Goal: Information Seeking & Learning: Learn about a topic

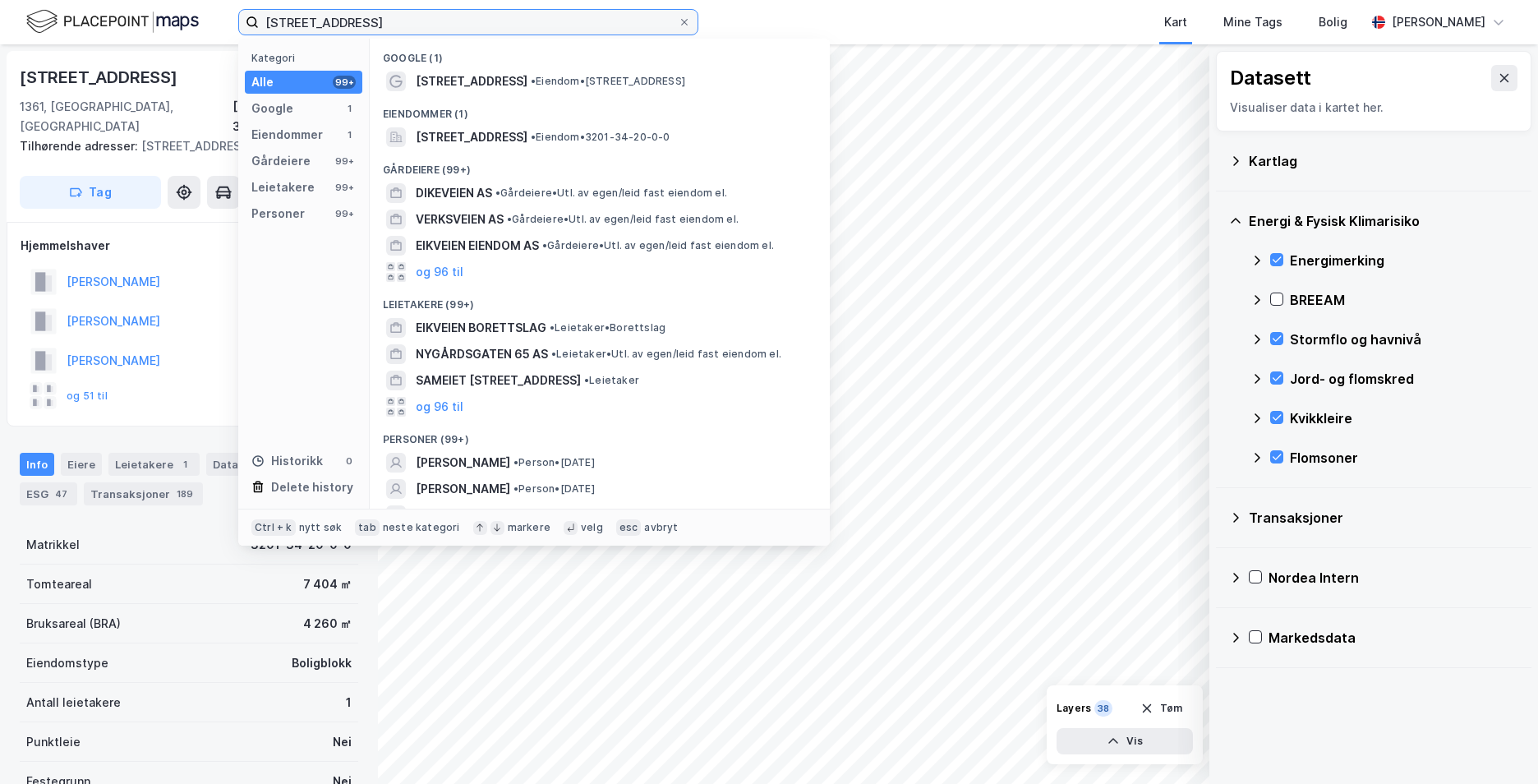
drag, startPoint x: 441, startPoint y: 18, endPoint x: 252, endPoint y: 16, distance: 189.0
click at [252, 16] on label "[STREET_ADDRESS]" at bounding box center [468, 22] width 460 height 26
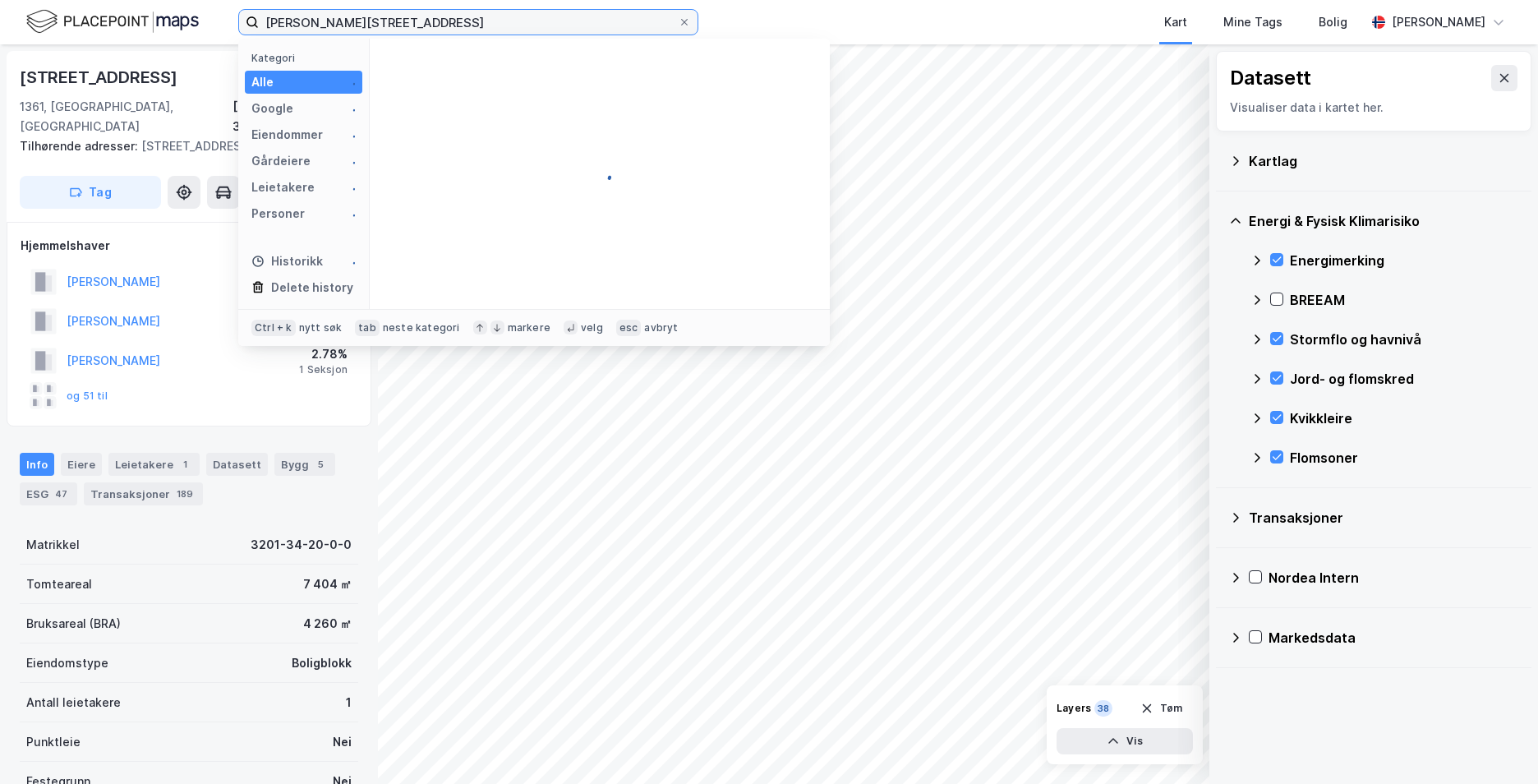
type input "[PERSON_NAME][STREET_ADDRESS]"
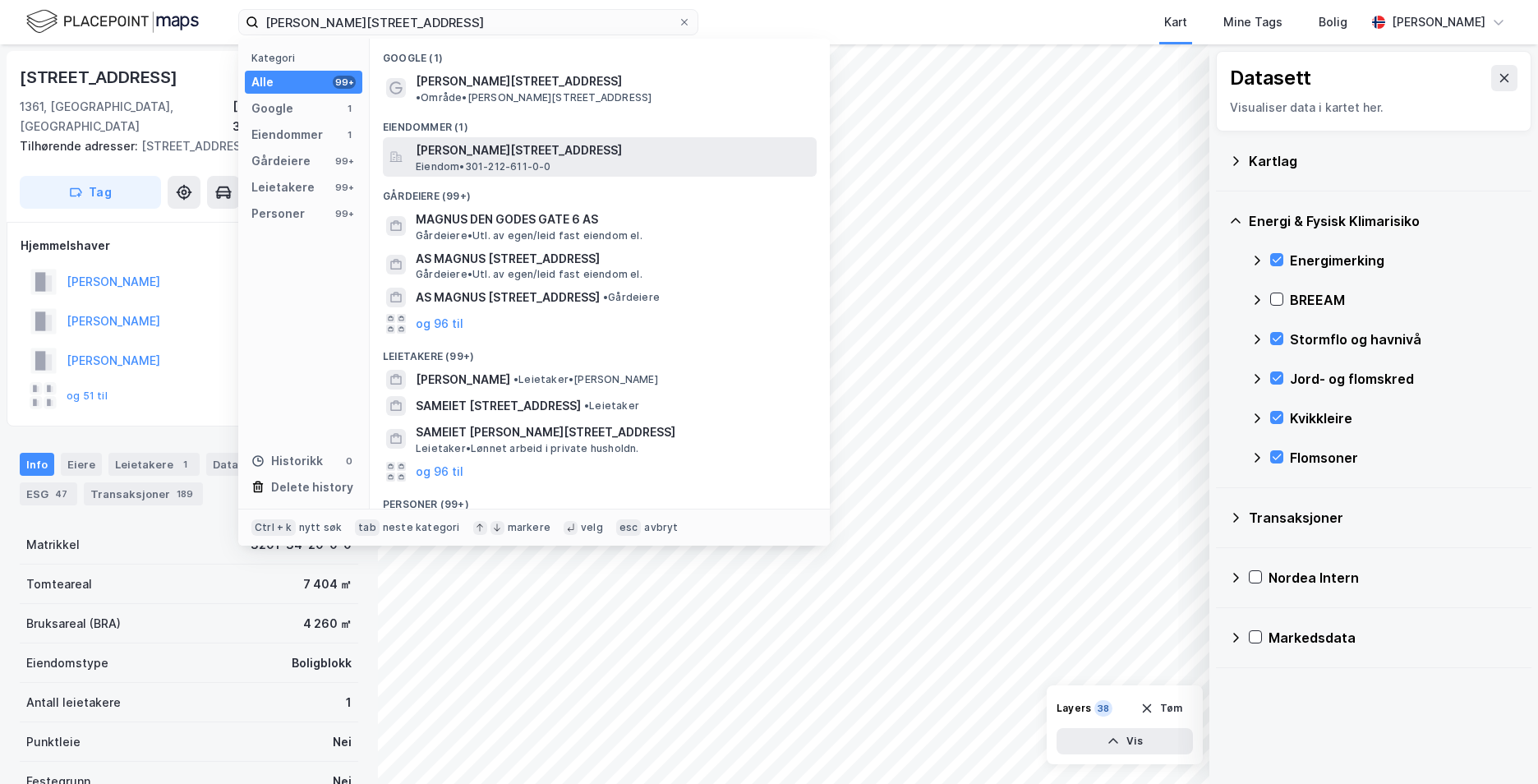
click at [479, 140] on span "[PERSON_NAME][STREET_ADDRESS]" at bounding box center [612, 150] width 394 height 19
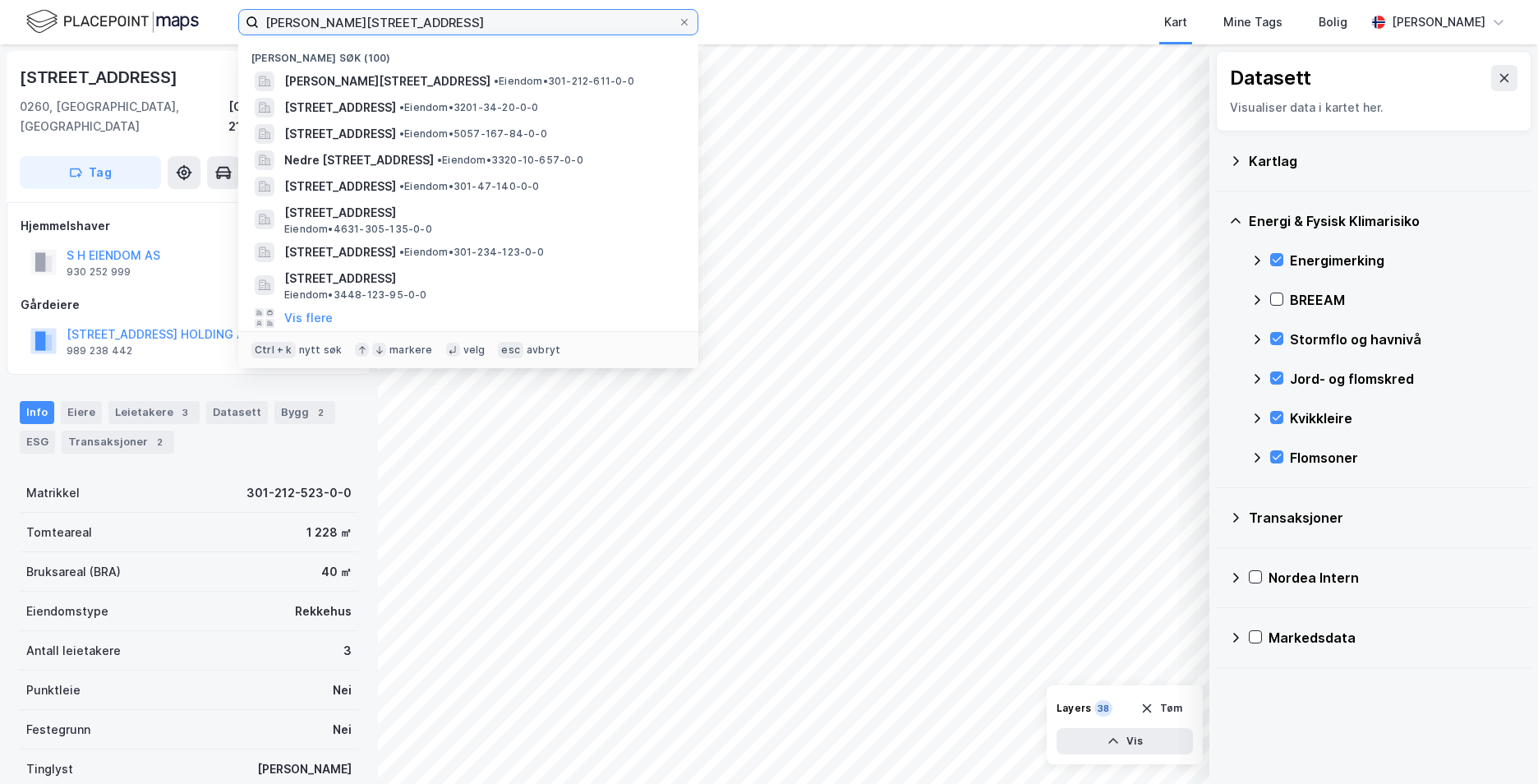
click at [616, 19] on input "[PERSON_NAME][STREET_ADDRESS]" at bounding box center [467, 22] width 419 height 25
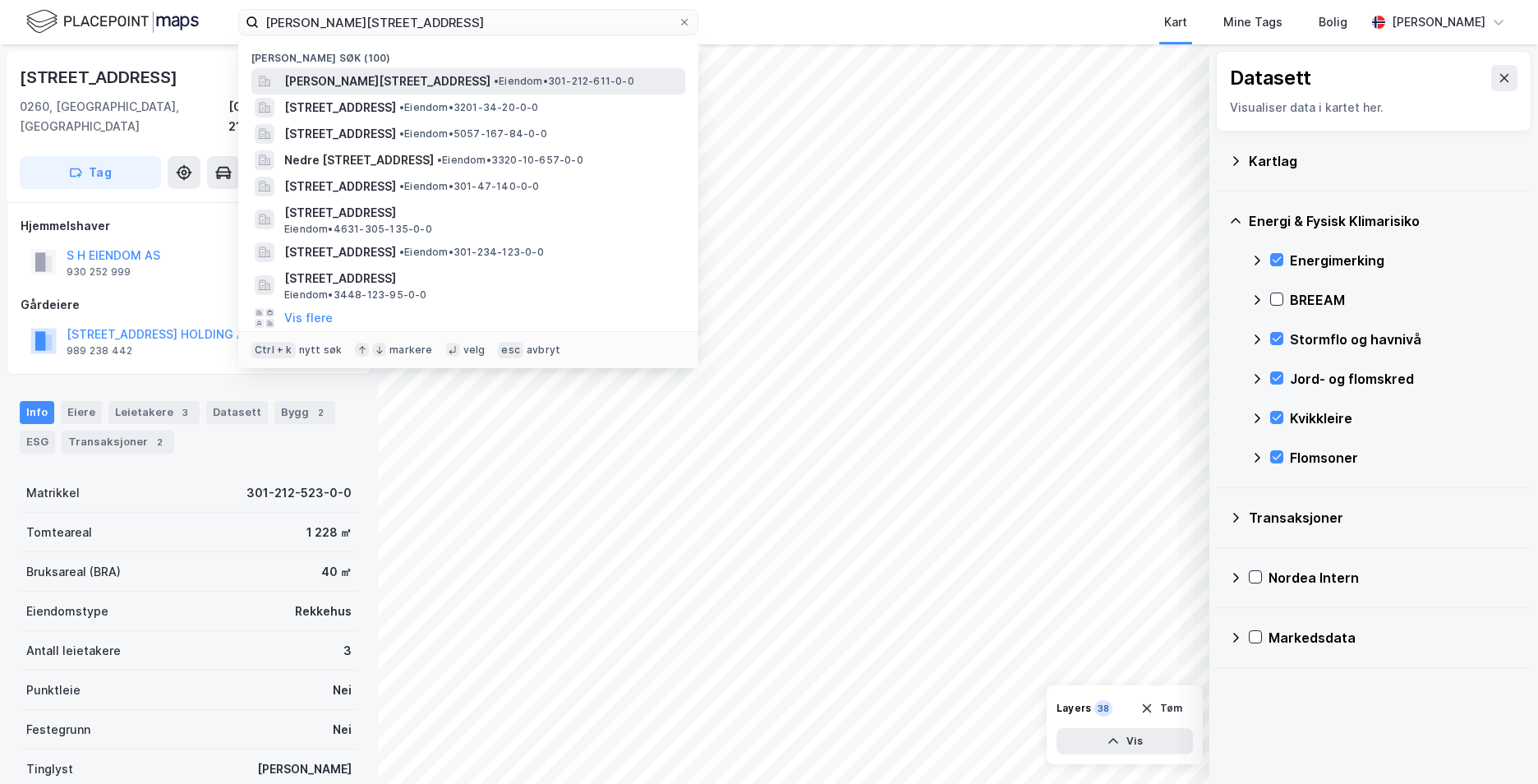
click at [551, 78] on span "• Eiendom • 301-212-611-0-0" at bounding box center [564, 81] width 140 height 13
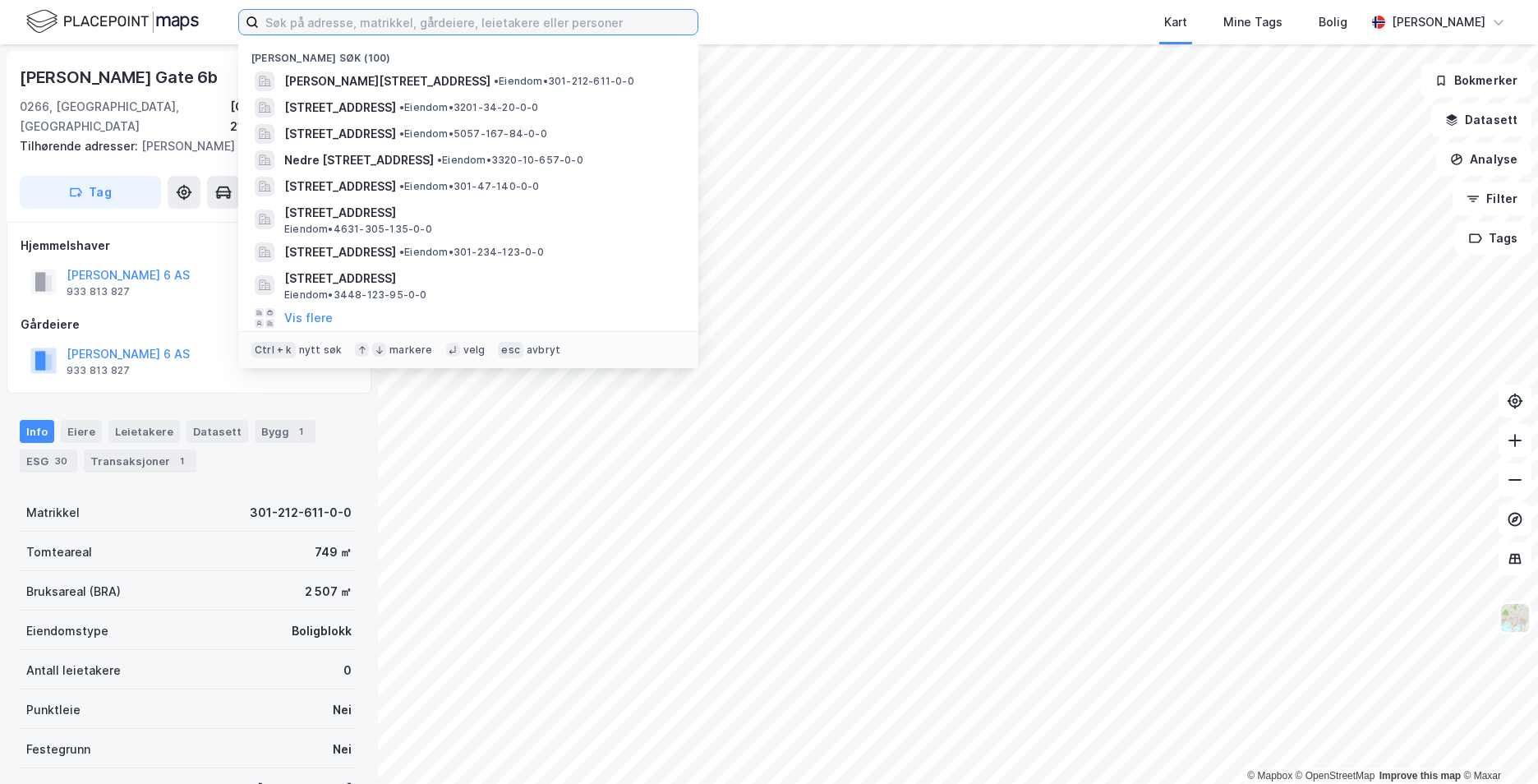
click at [399, 23] on input at bounding box center [477, 22] width 438 height 25
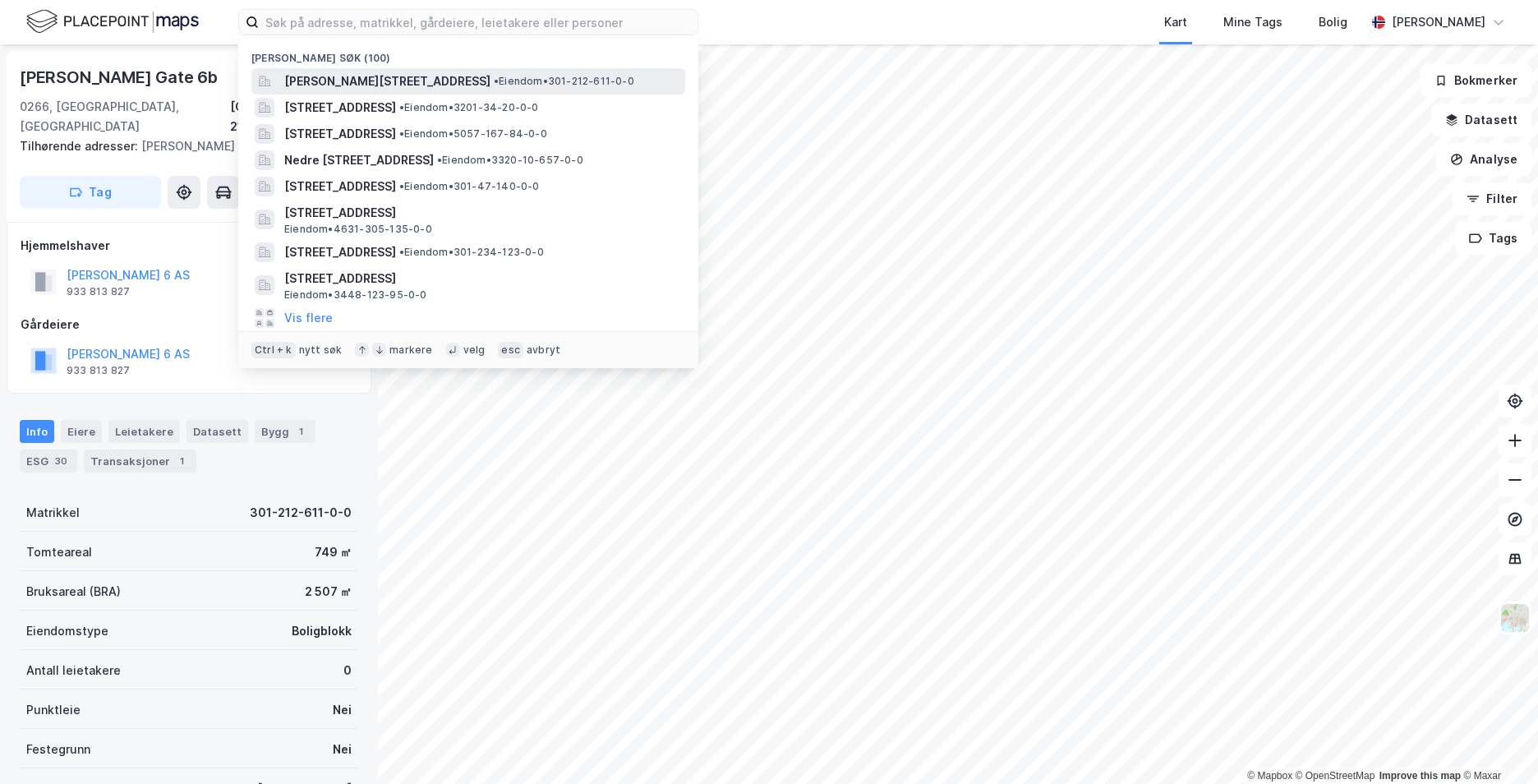
click at [489, 83] on span "[PERSON_NAME][STREET_ADDRESS]" at bounding box center [387, 81] width 206 height 19
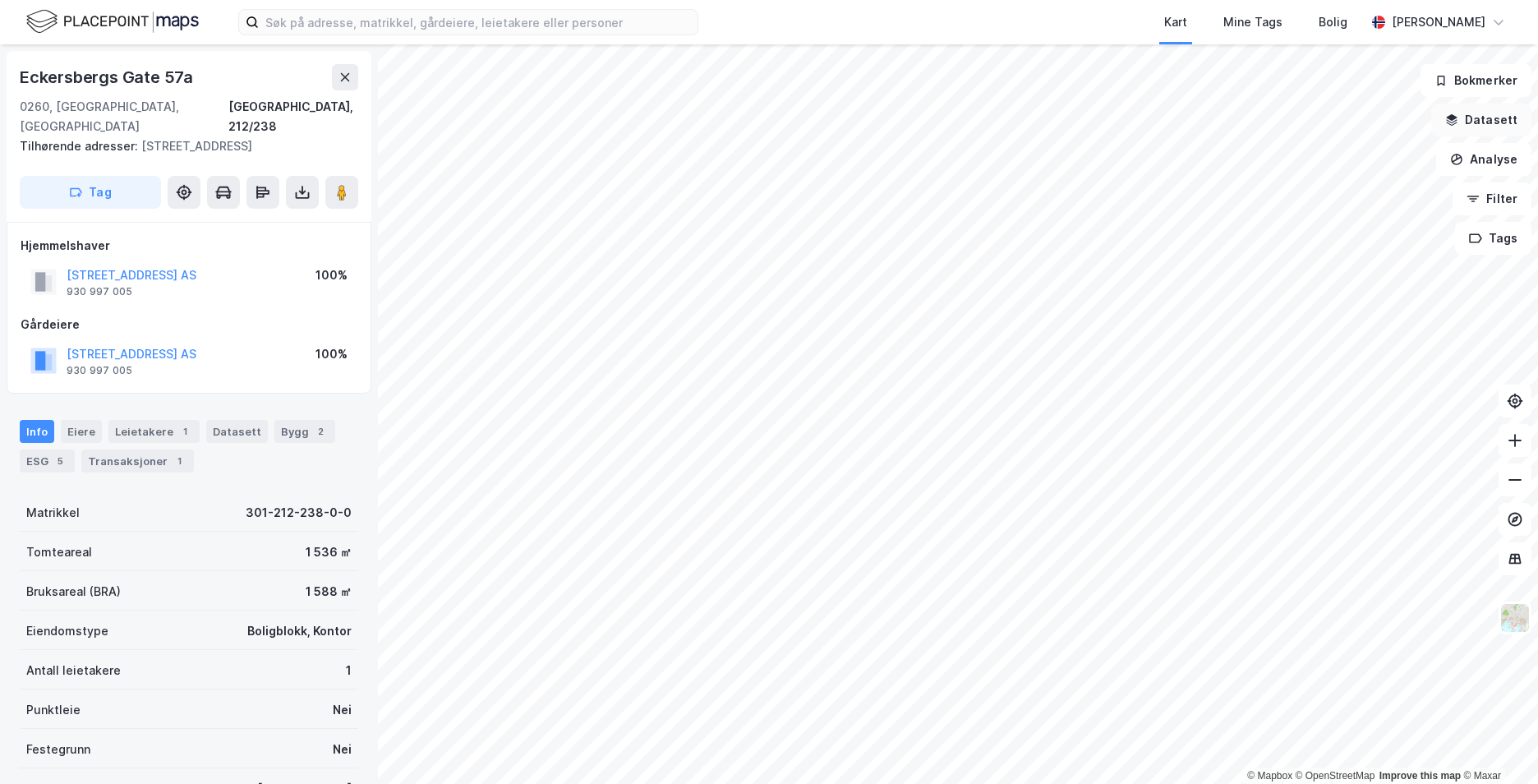
click at [1450, 128] on button "Datasett" at bounding box center [1482, 119] width 101 height 33
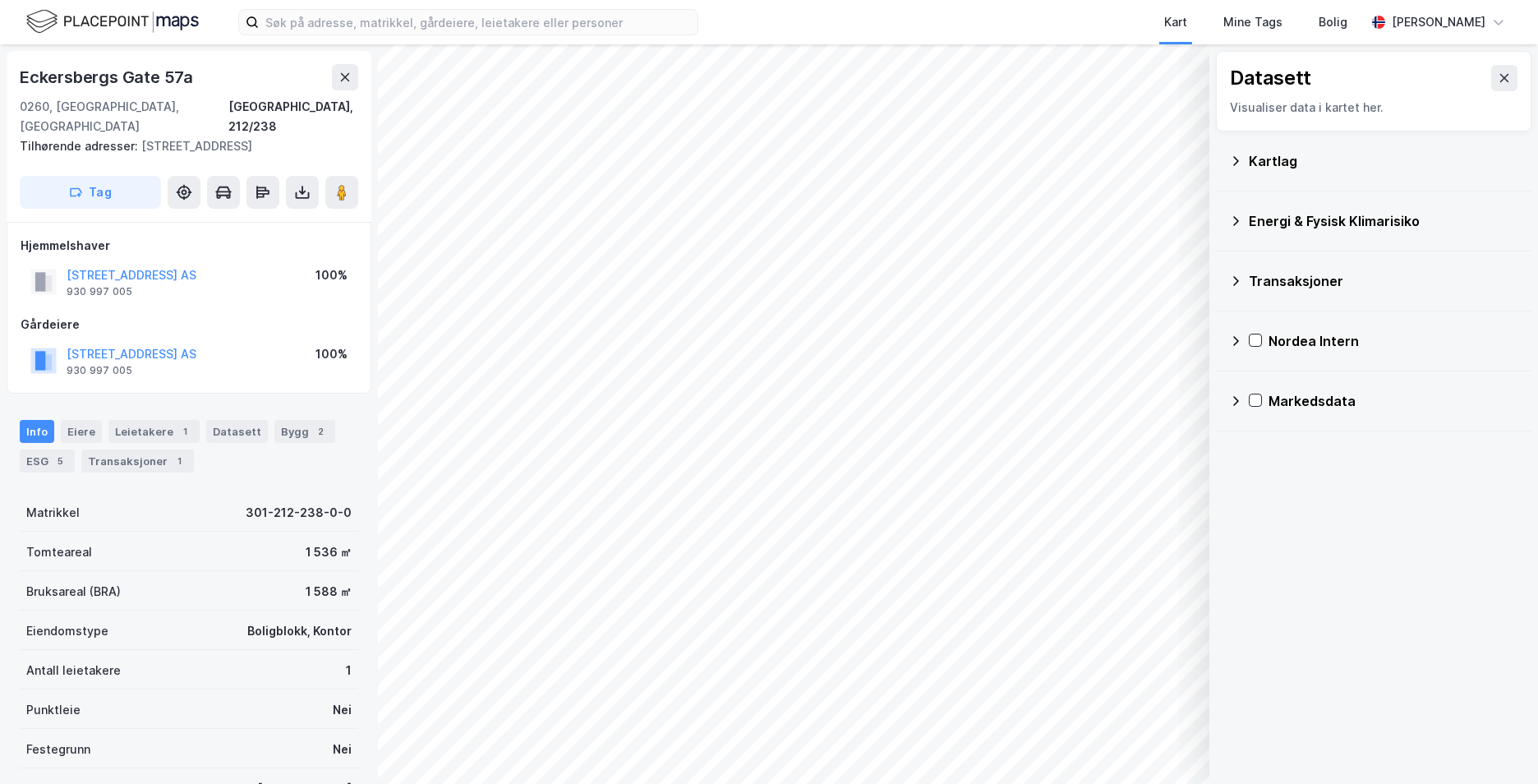
click at [1242, 155] on div "Kartlag" at bounding box center [1374, 161] width 289 height 40
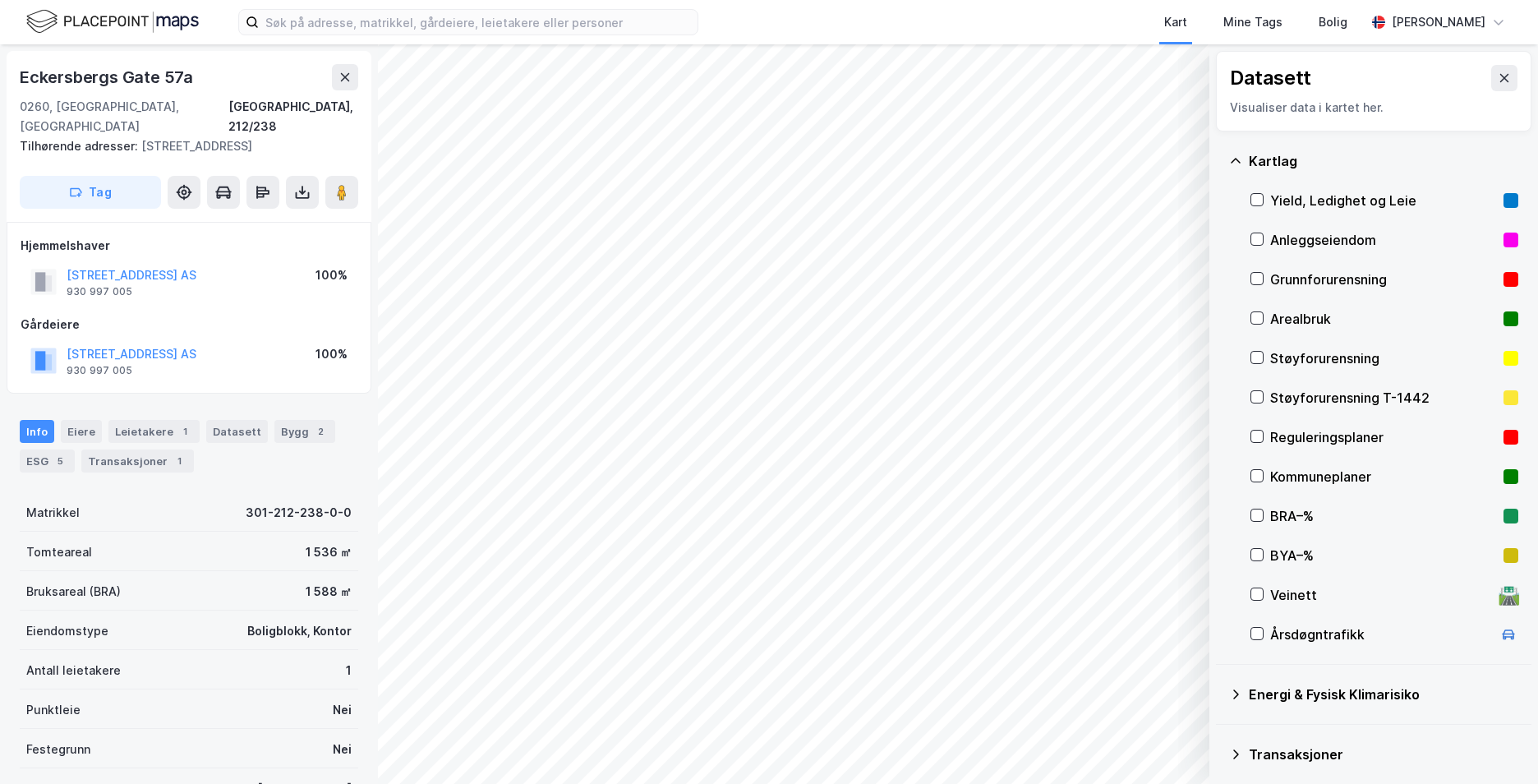
drag, startPoint x: 1265, startPoint y: 276, endPoint x: 1249, endPoint y: 269, distance: 17.5
click at [1254, 273] on div "Grunnforurensning" at bounding box center [1385, 279] width 268 height 40
click at [1234, 154] on icon at bounding box center [1236, 161] width 13 height 13
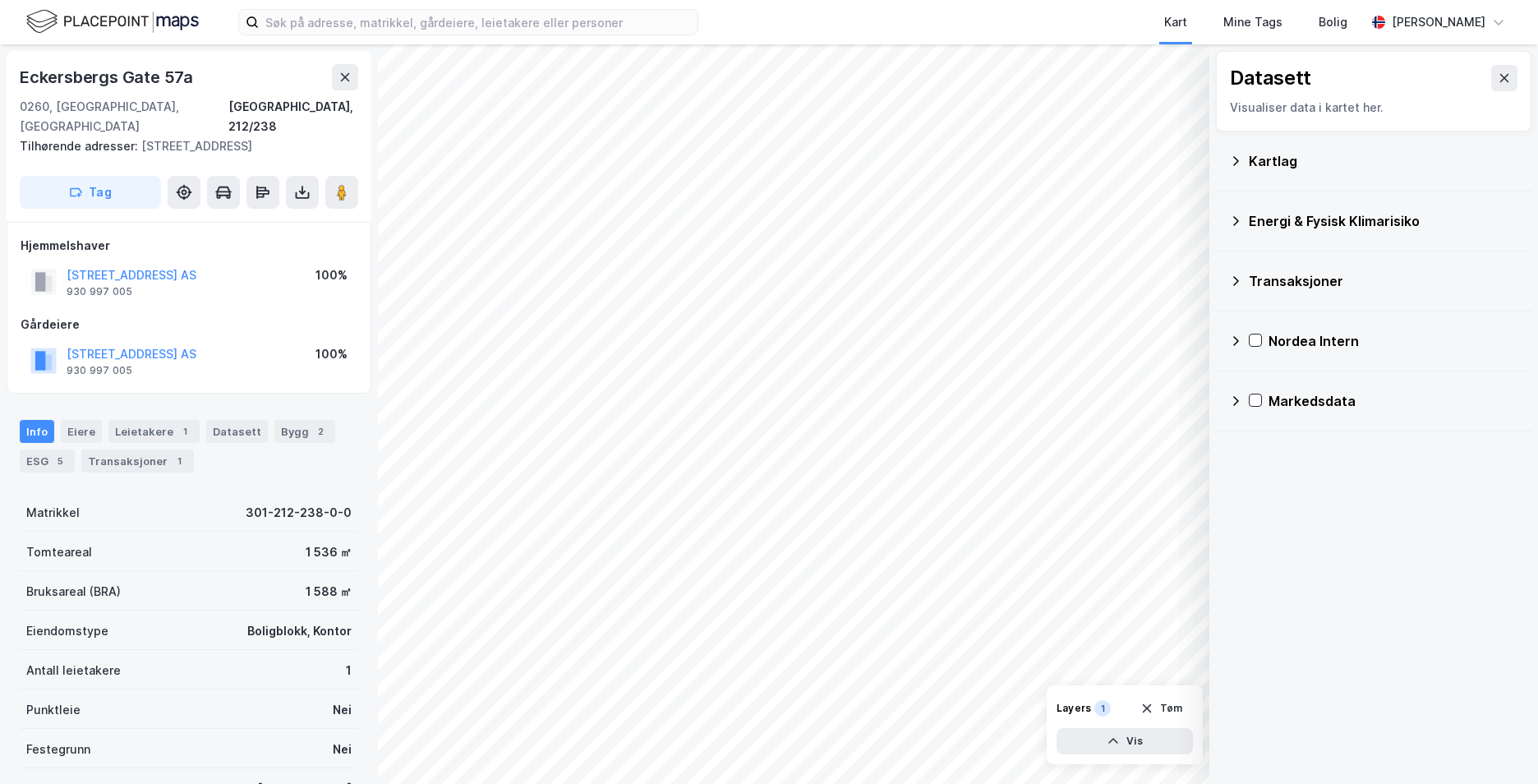
click at [1240, 222] on icon at bounding box center [1236, 220] width 13 height 13
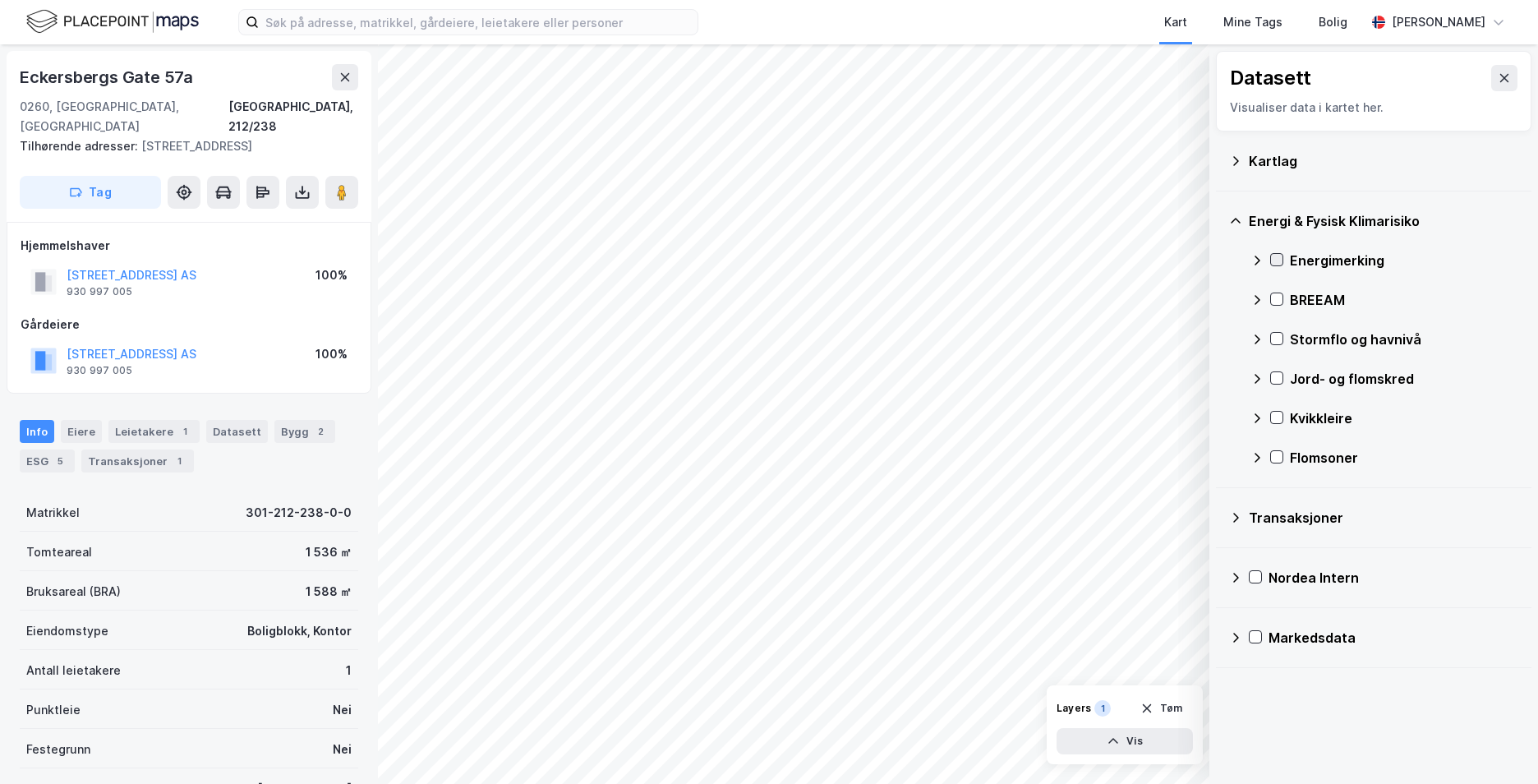
click at [1276, 256] on icon at bounding box center [1276, 259] width 11 height 11
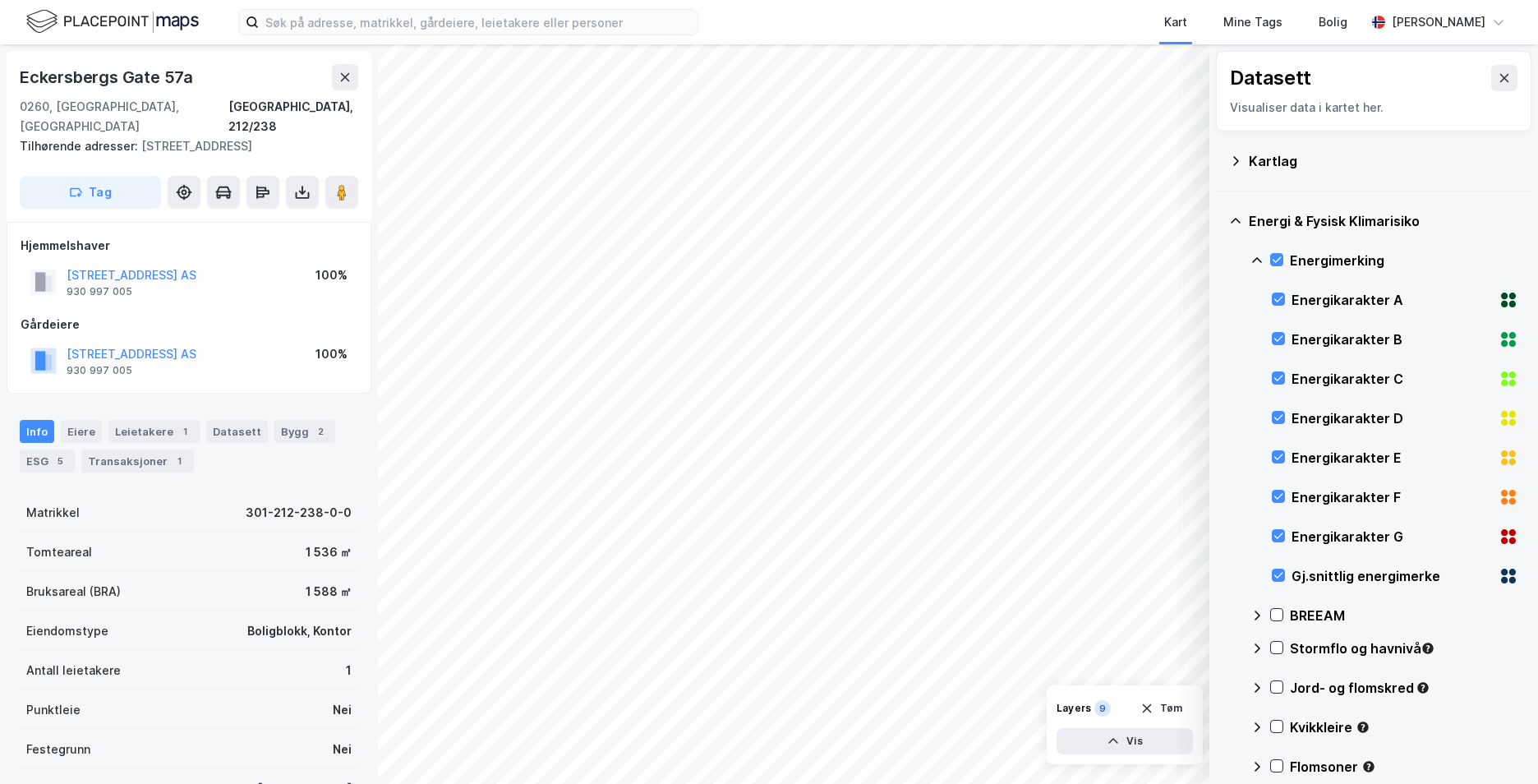
click at [1257, 259] on icon at bounding box center [1257, 260] width 13 height 13
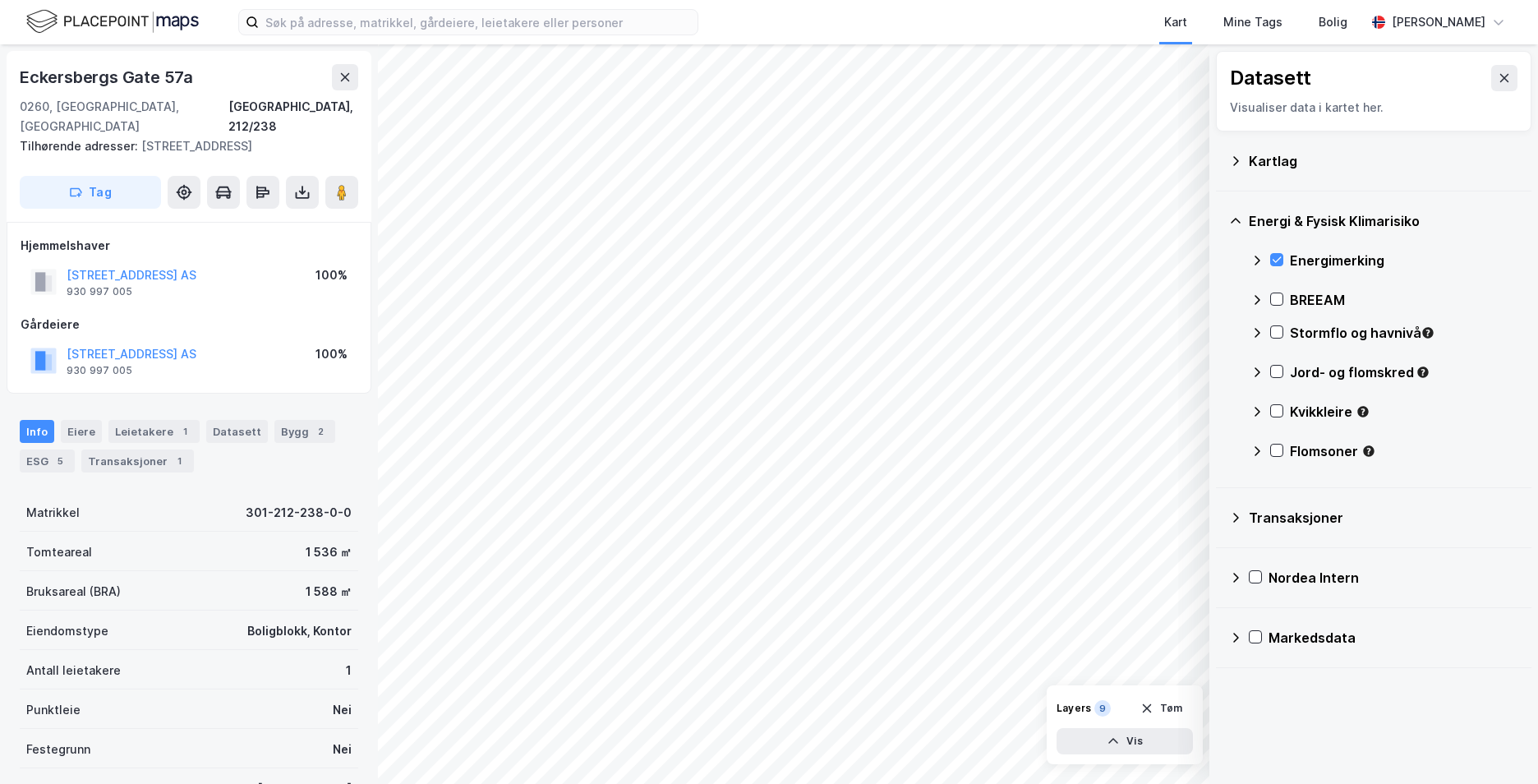
click at [1279, 322] on div "Stormflo og havnivå" at bounding box center [1385, 339] width 268 height 40
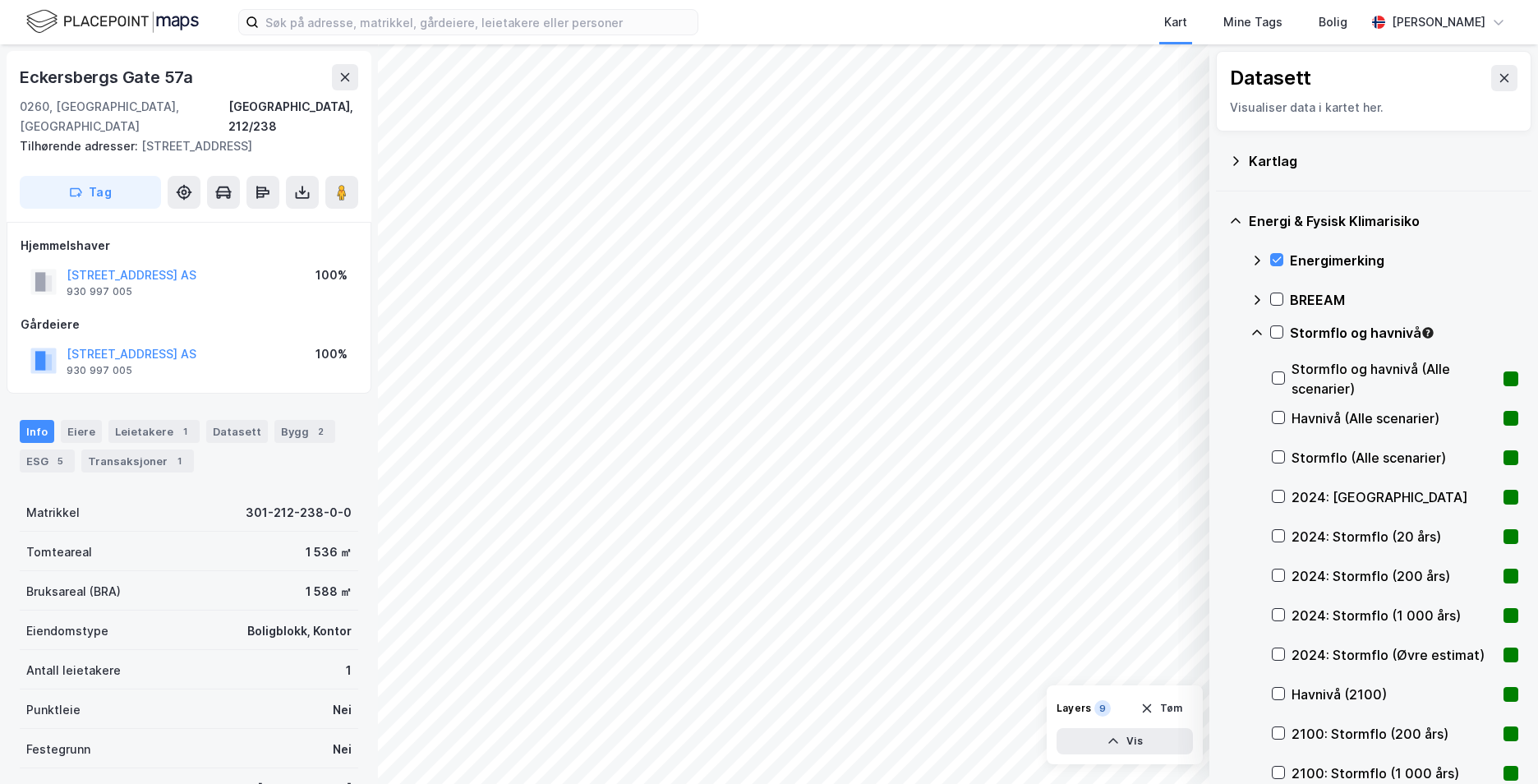
click at [1269, 334] on div "Stormflo og havnivå" at bounding box center [1385, 339] width 268 height 40
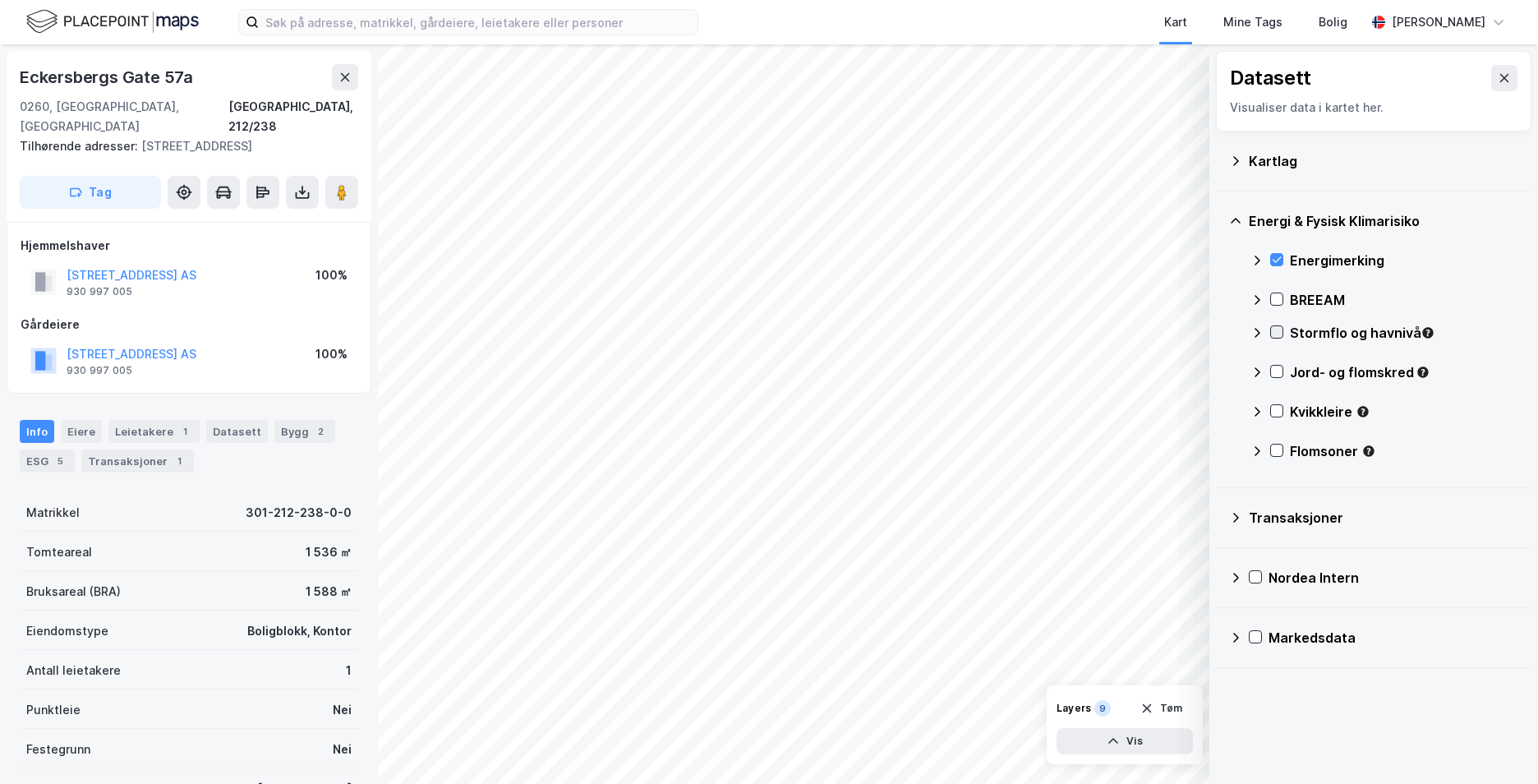
click at [1281, 330] on icon at bounding box center [1276, 332] width 11 height 11
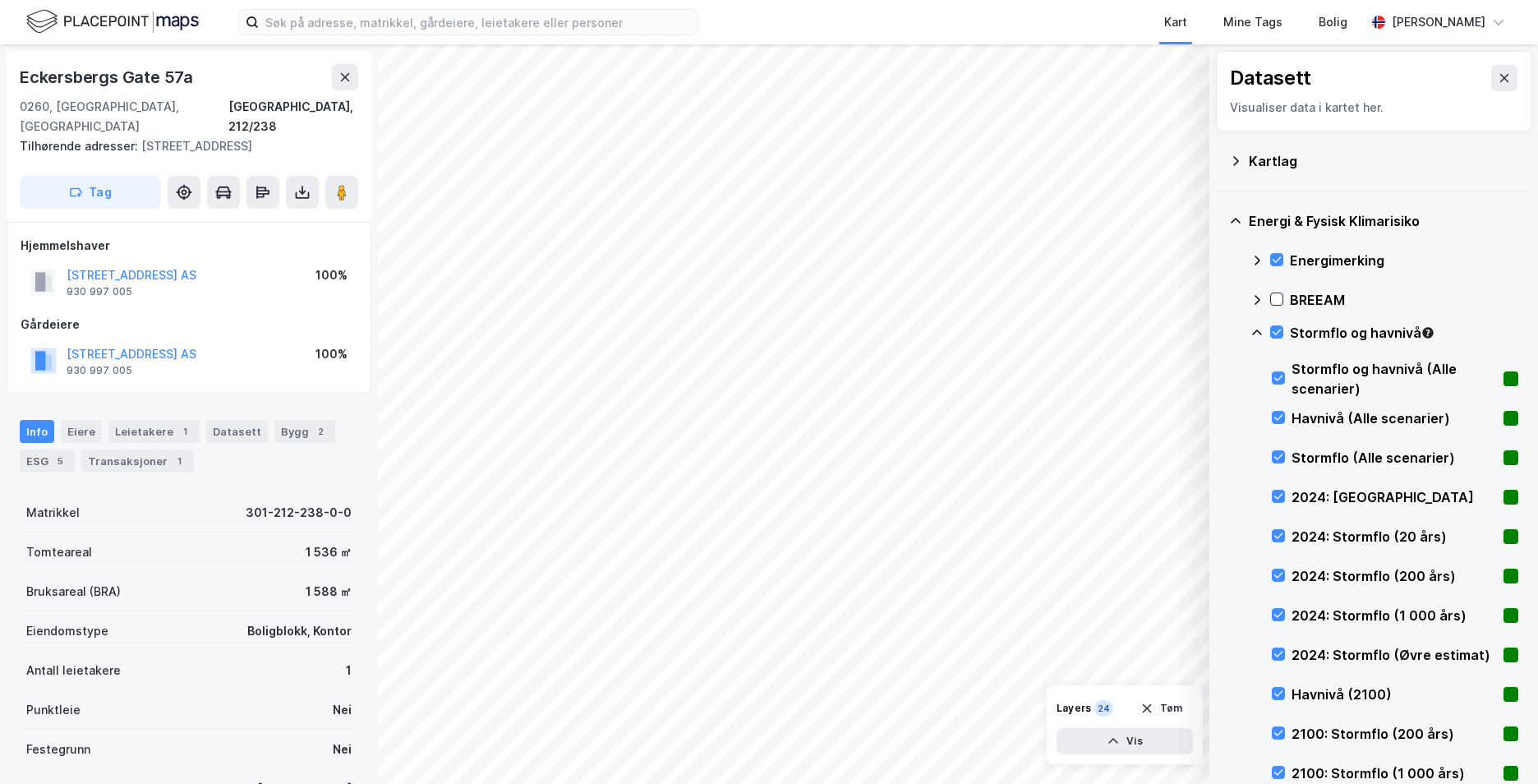
click at [1256, 332] on icon at bounding box center [1257, 332] width 13 height 13
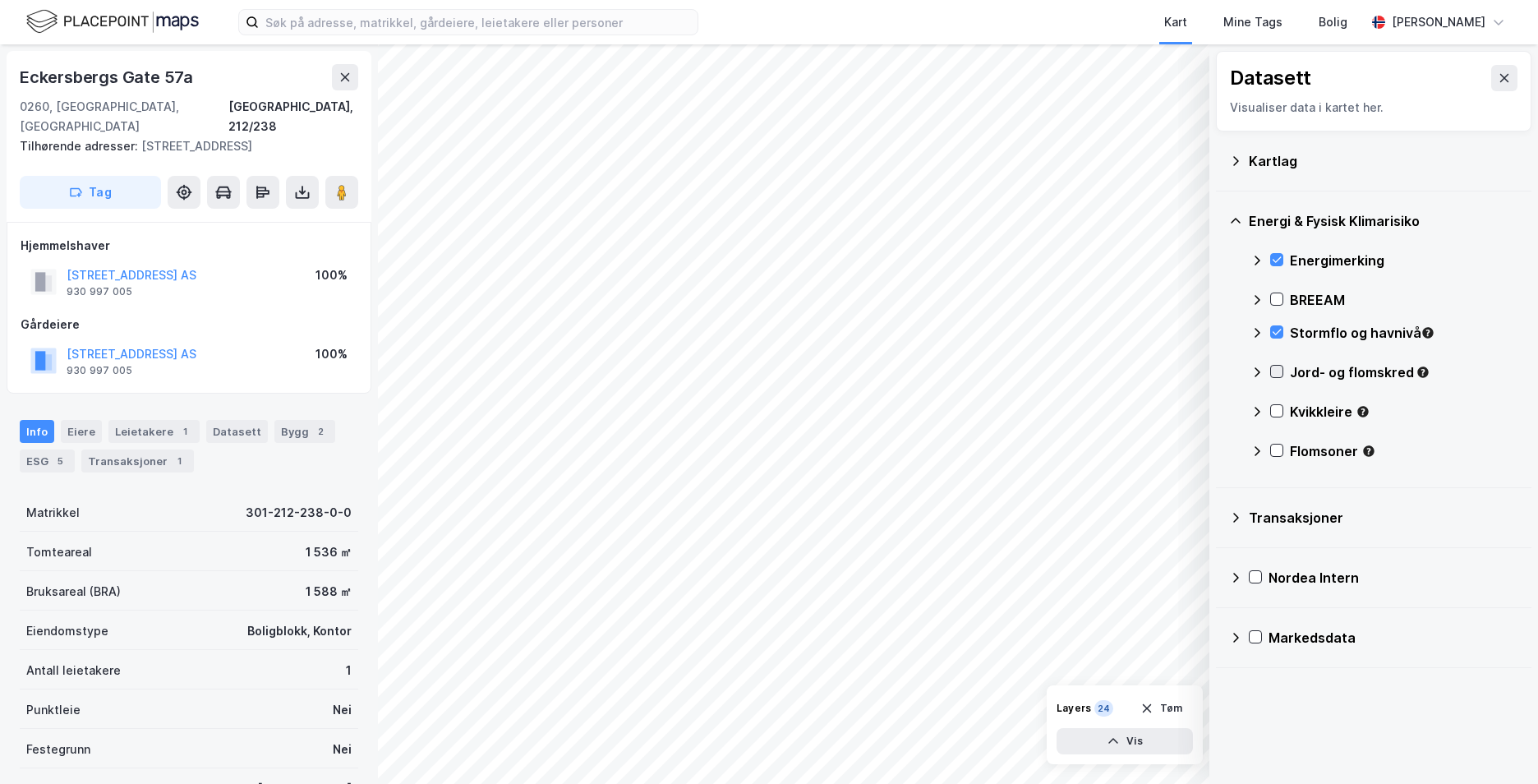
click at [1276, 366] on icon at bounding box center [1276, 371] width 11 height 11
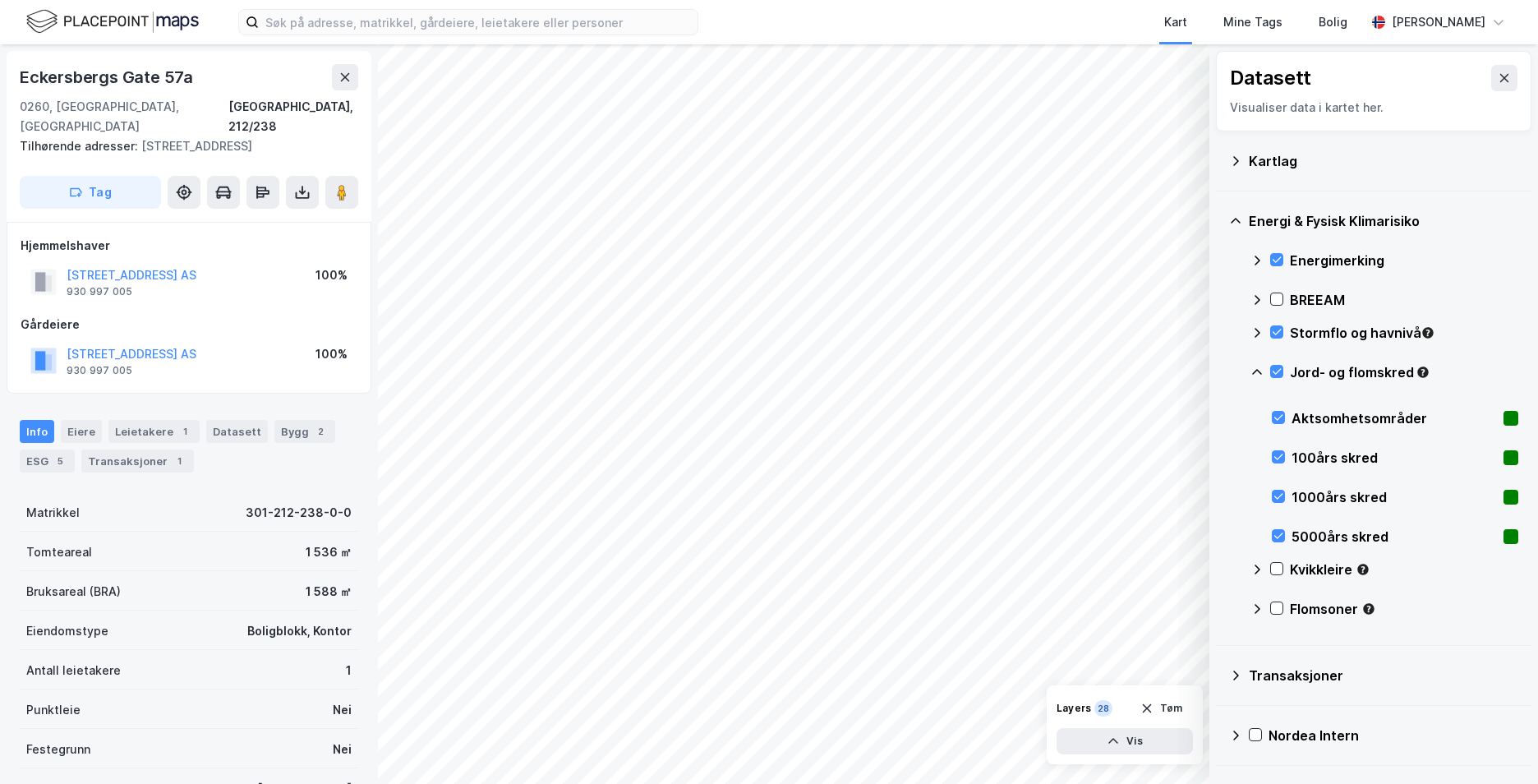
click at [1254, 368] on icon at bounding box center [1257, 372] width 13 height 13
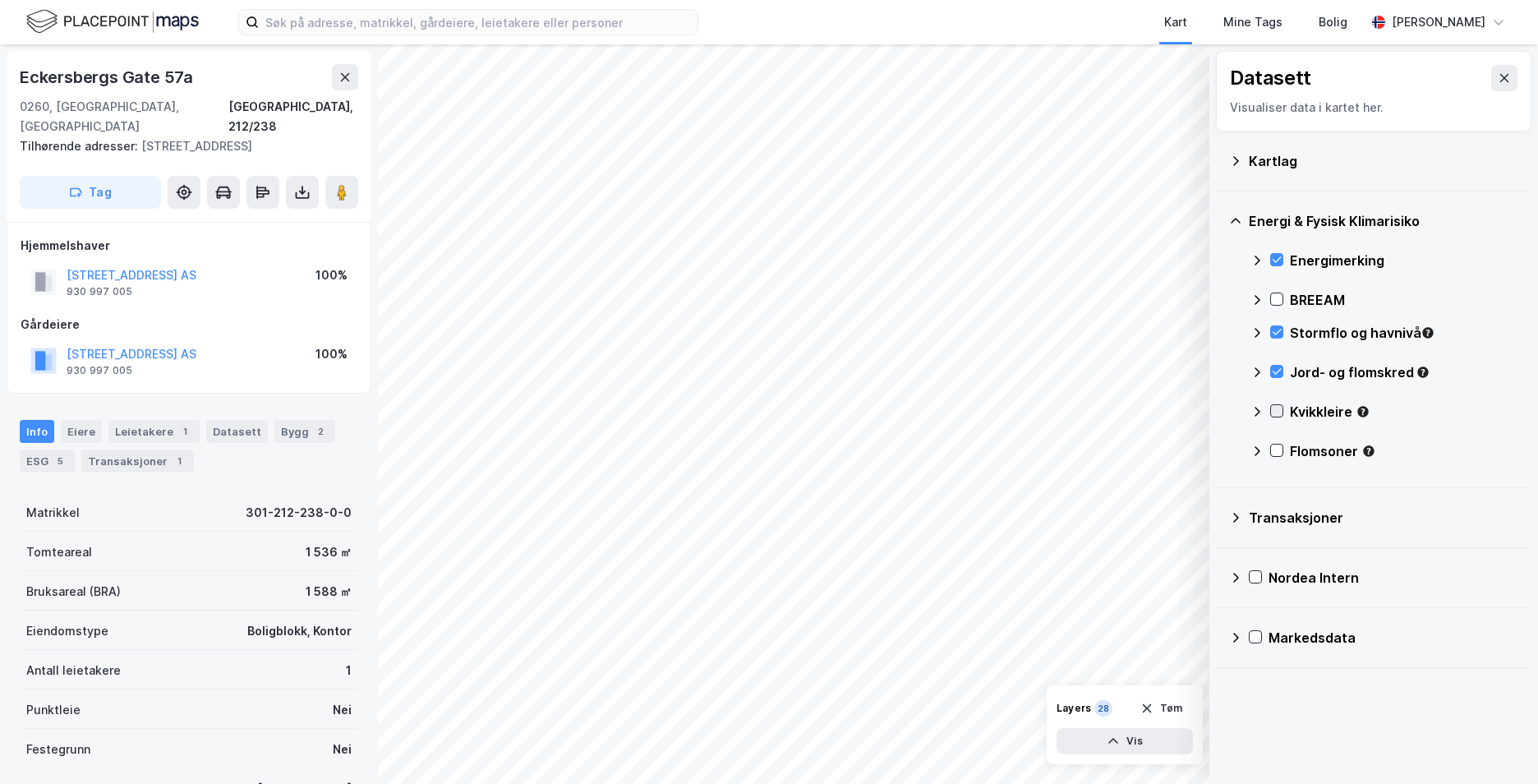
click at [1278, 409] on icon at bounding box center [1276, 410] width 11 height 11
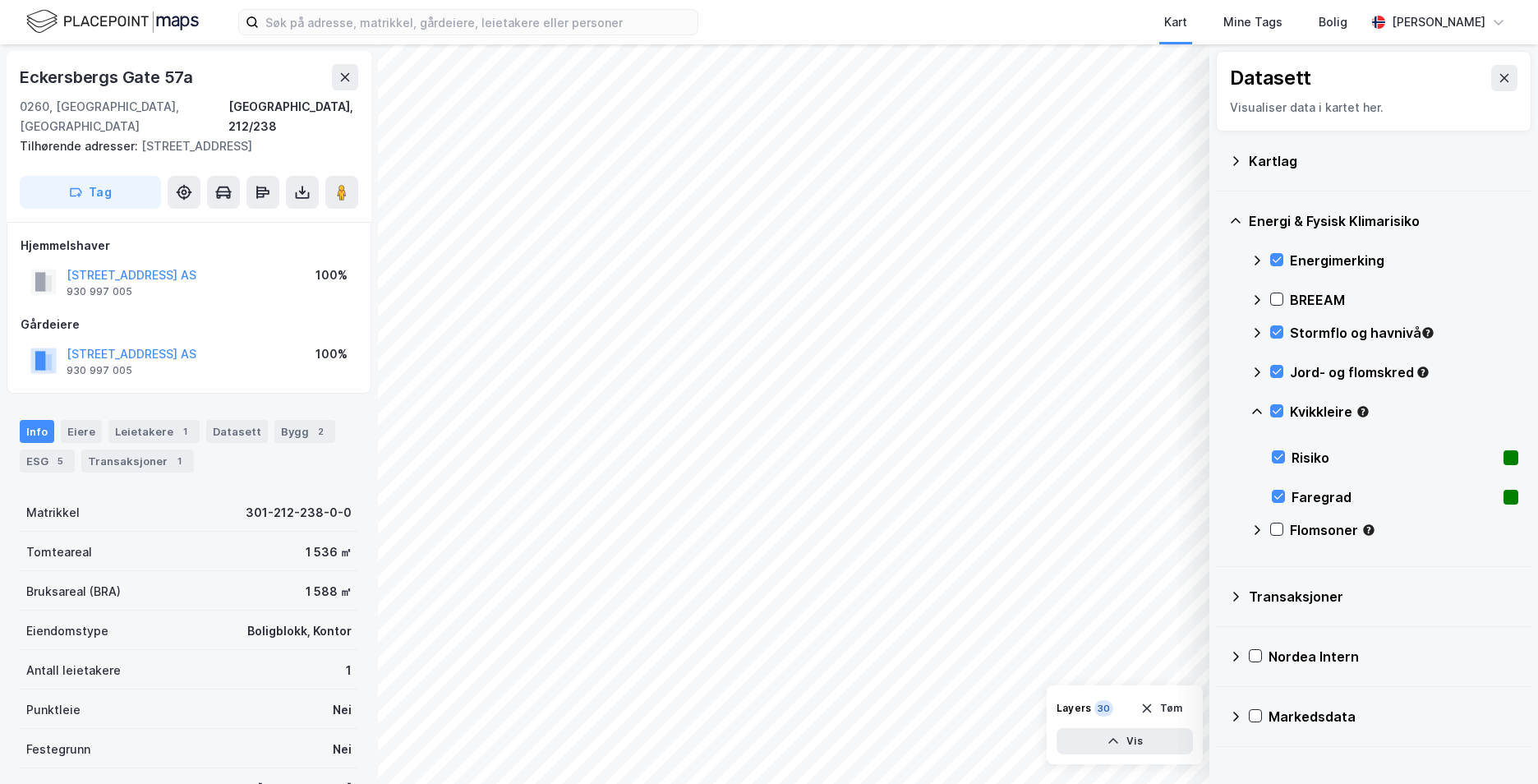
click at [1263, 407] on icon at bounding box center [1257, 411] width 13 height 13
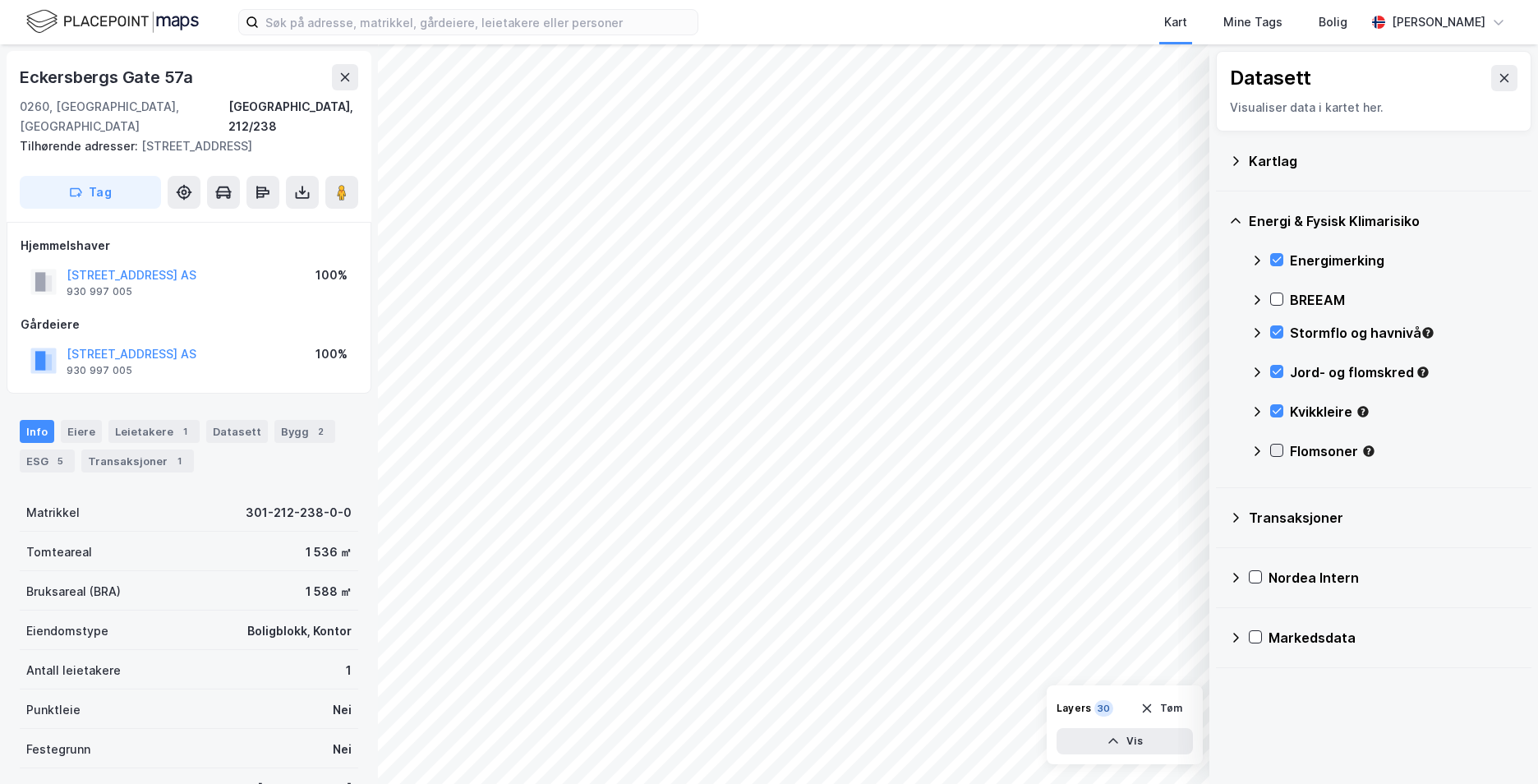
click at [1278, 450] on icon at bounding box center [1276, 450] width 11 height 11
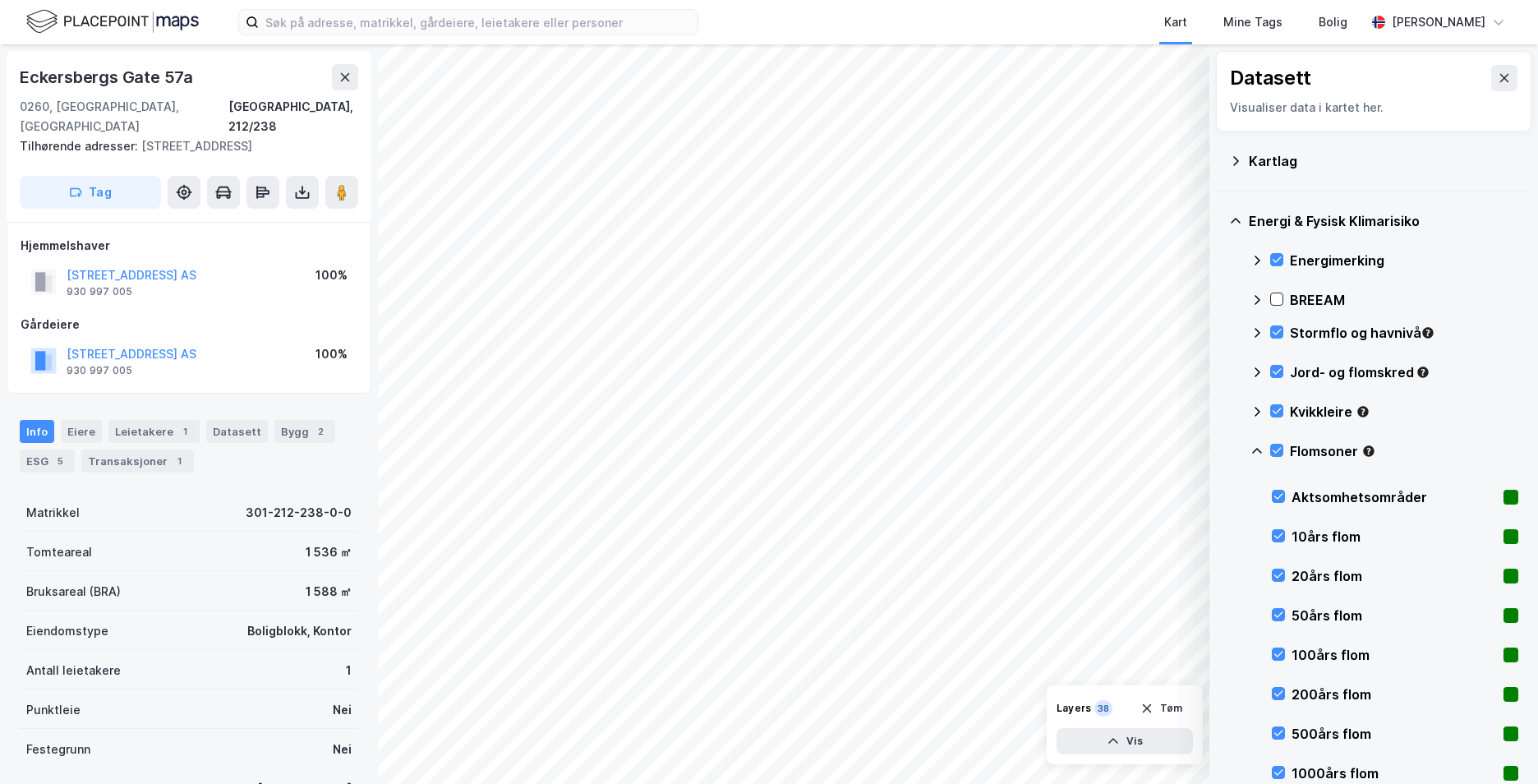
click at [1257, 449] on icon at bounding box center [1257, 451] width 10 height 6
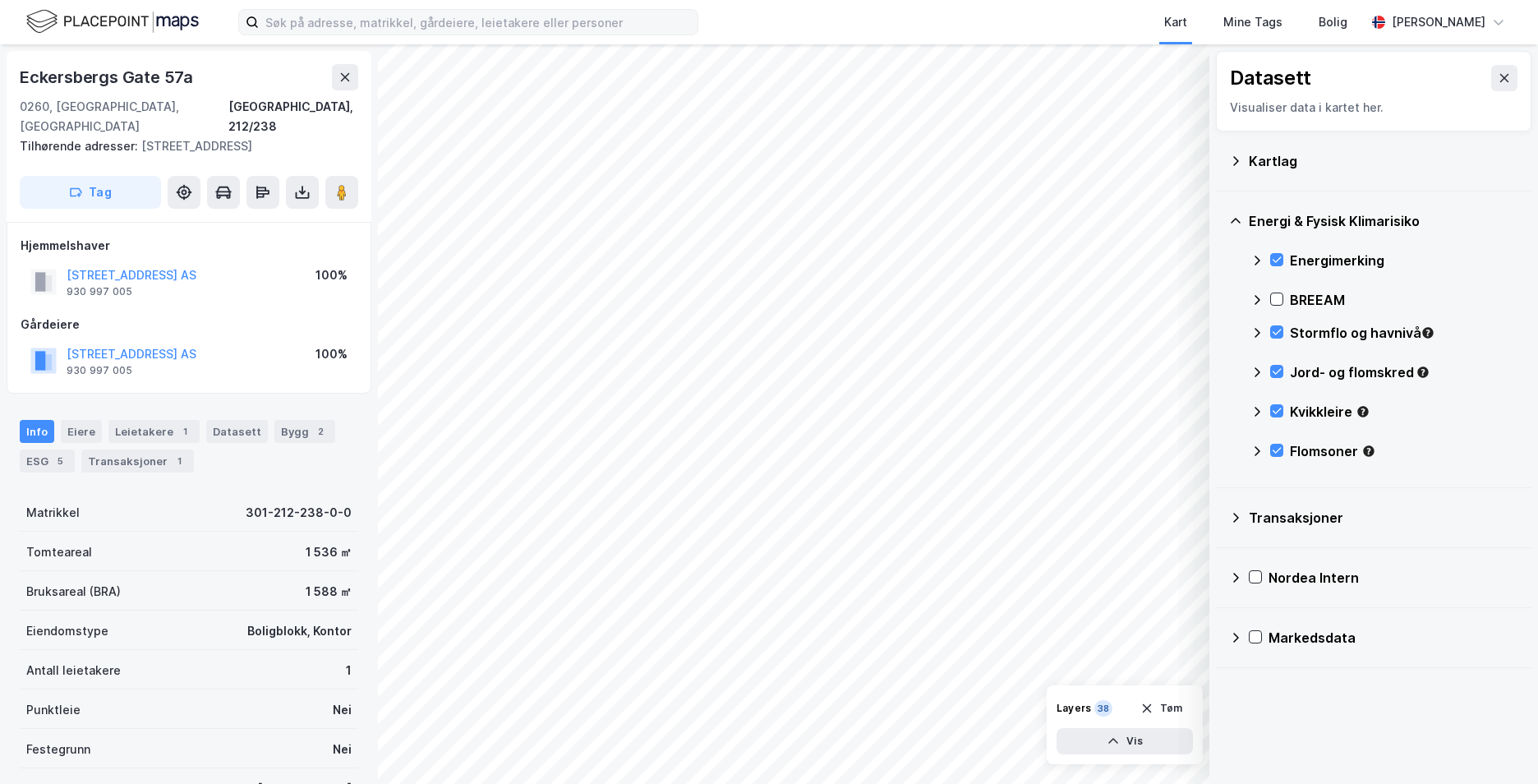
click at [448, 9] on label at bounding box center [468, 22] width 460 height 26
click at [448, 10] on input at bounding box center [477, 22] width 438 height 25
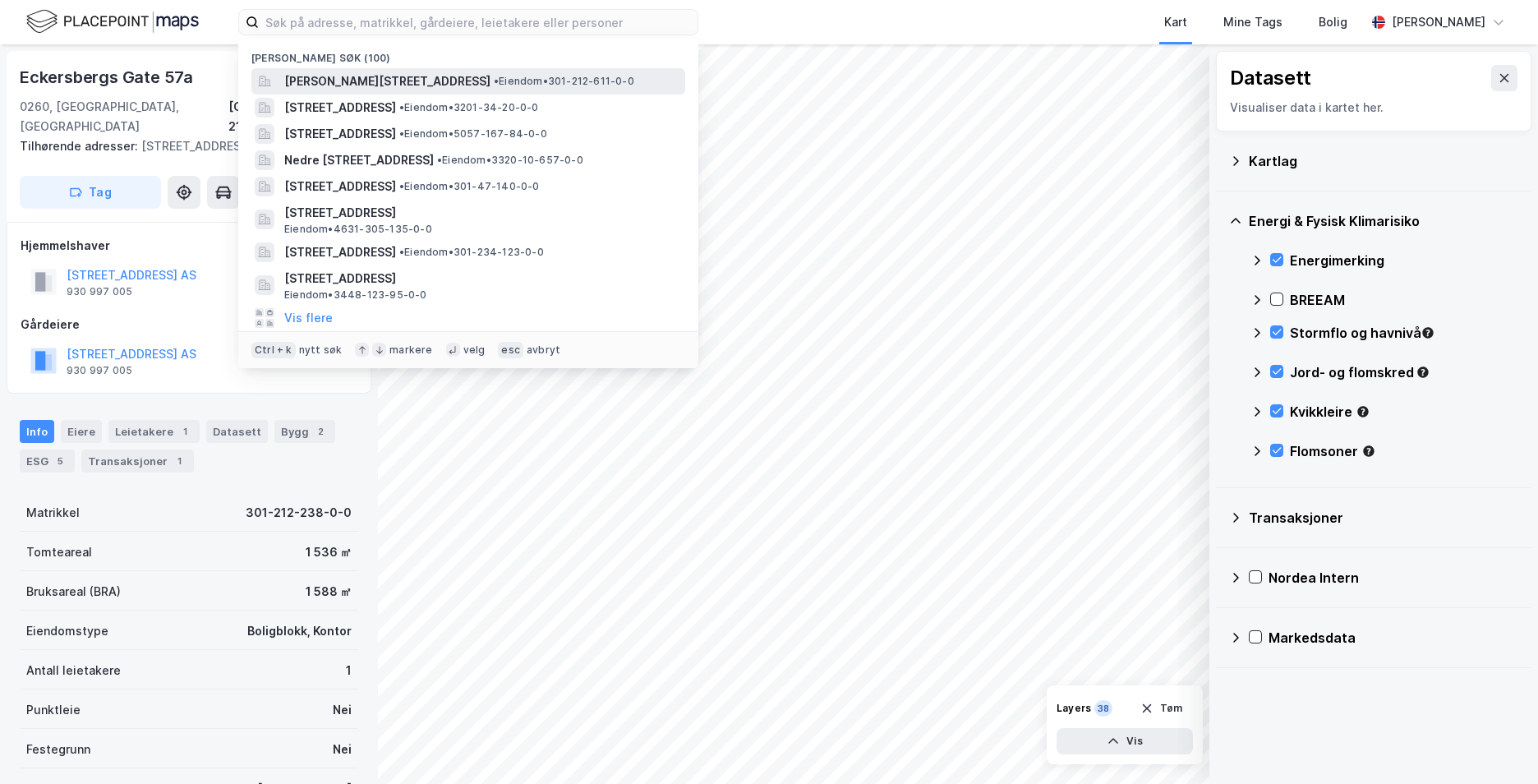
click at [444, 82] on span "[PERSON_NAME][STREET_ADDRESS]" at bounding box center [387, 81] width 206 height 19
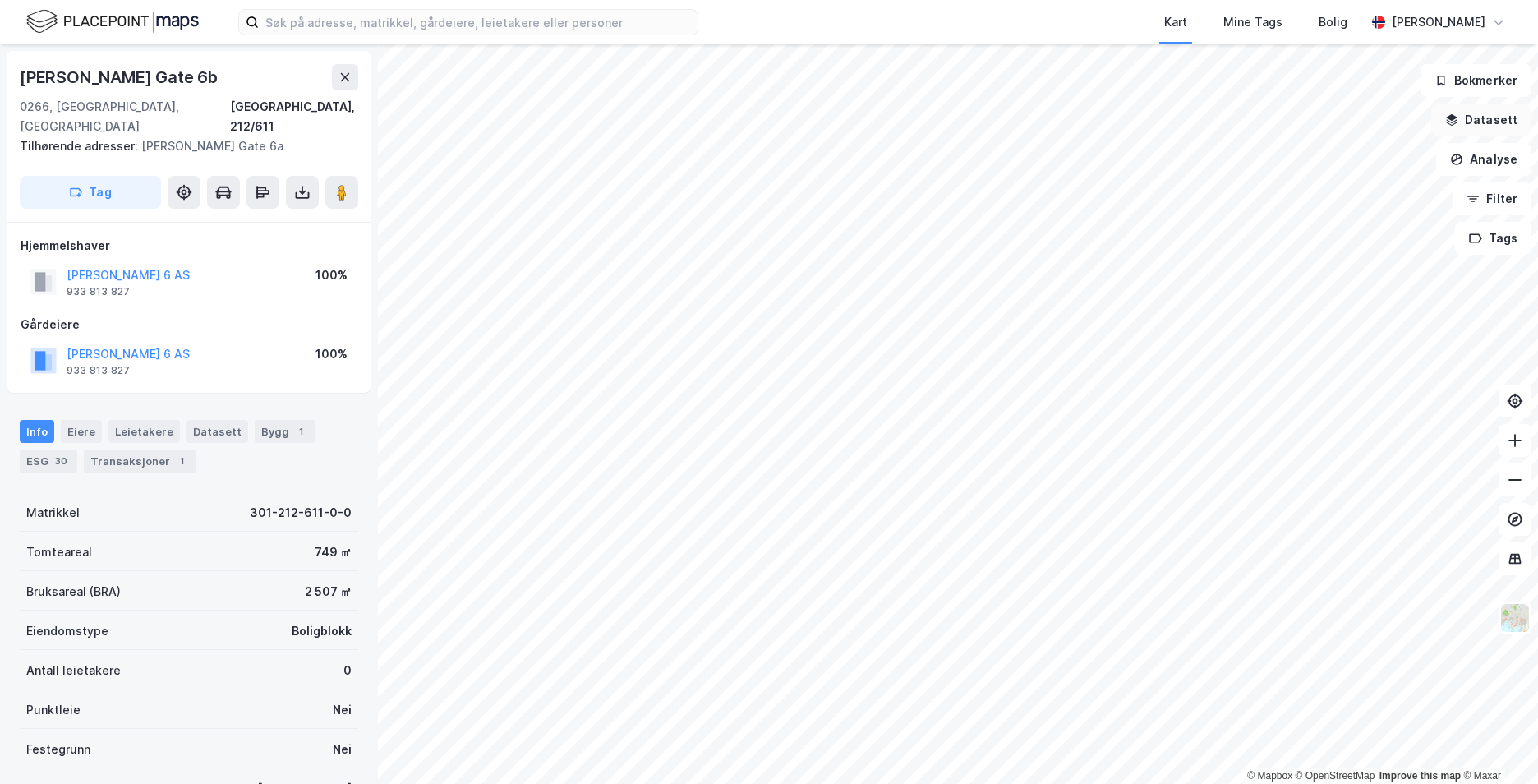
click at [1482, 125] on button "Datasett" at bounding box center [1482, 119] width 101 height 33
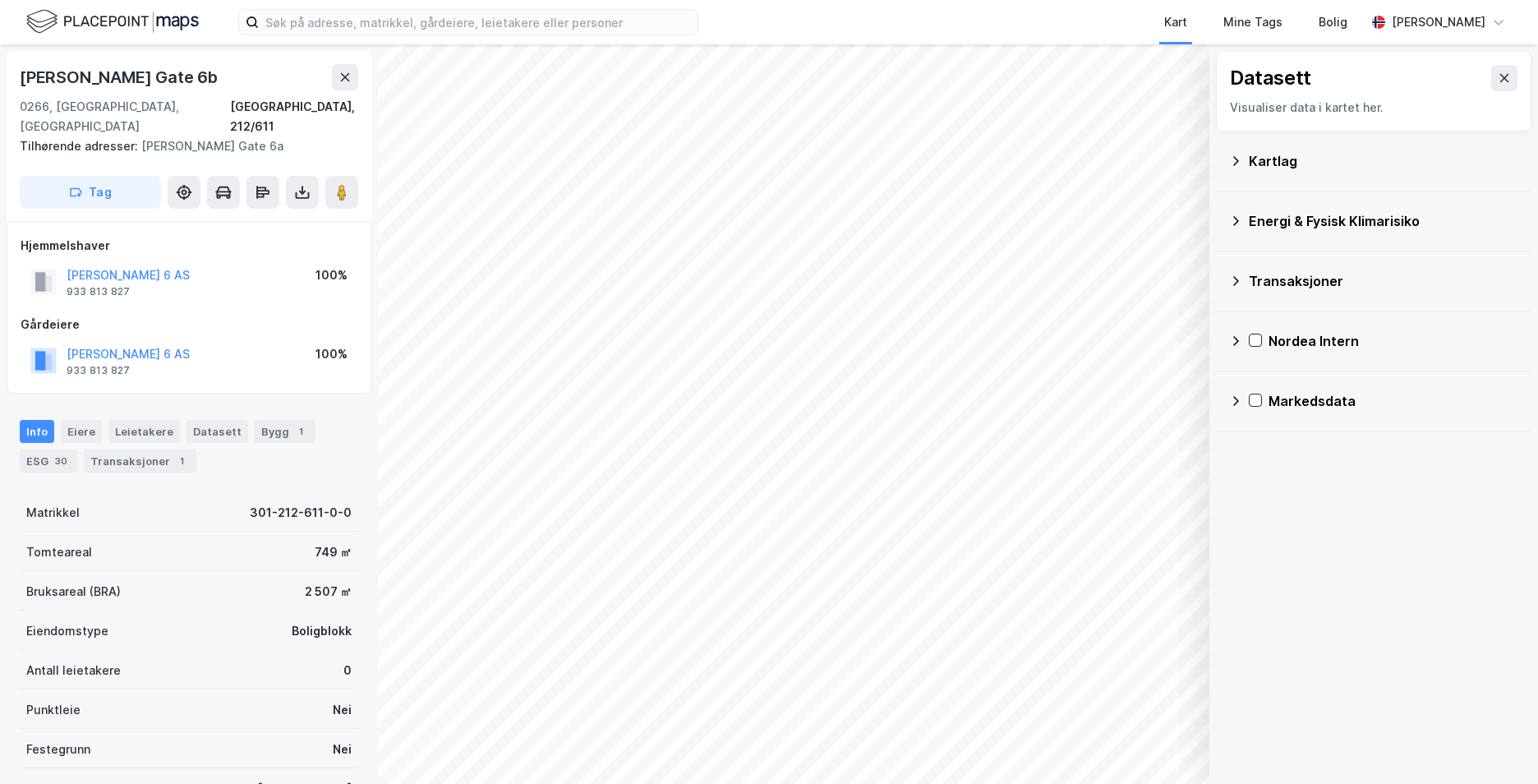
click at [1243, 156] on div "Kartlag" at bounding box center [1374, 161] width 289 height 40
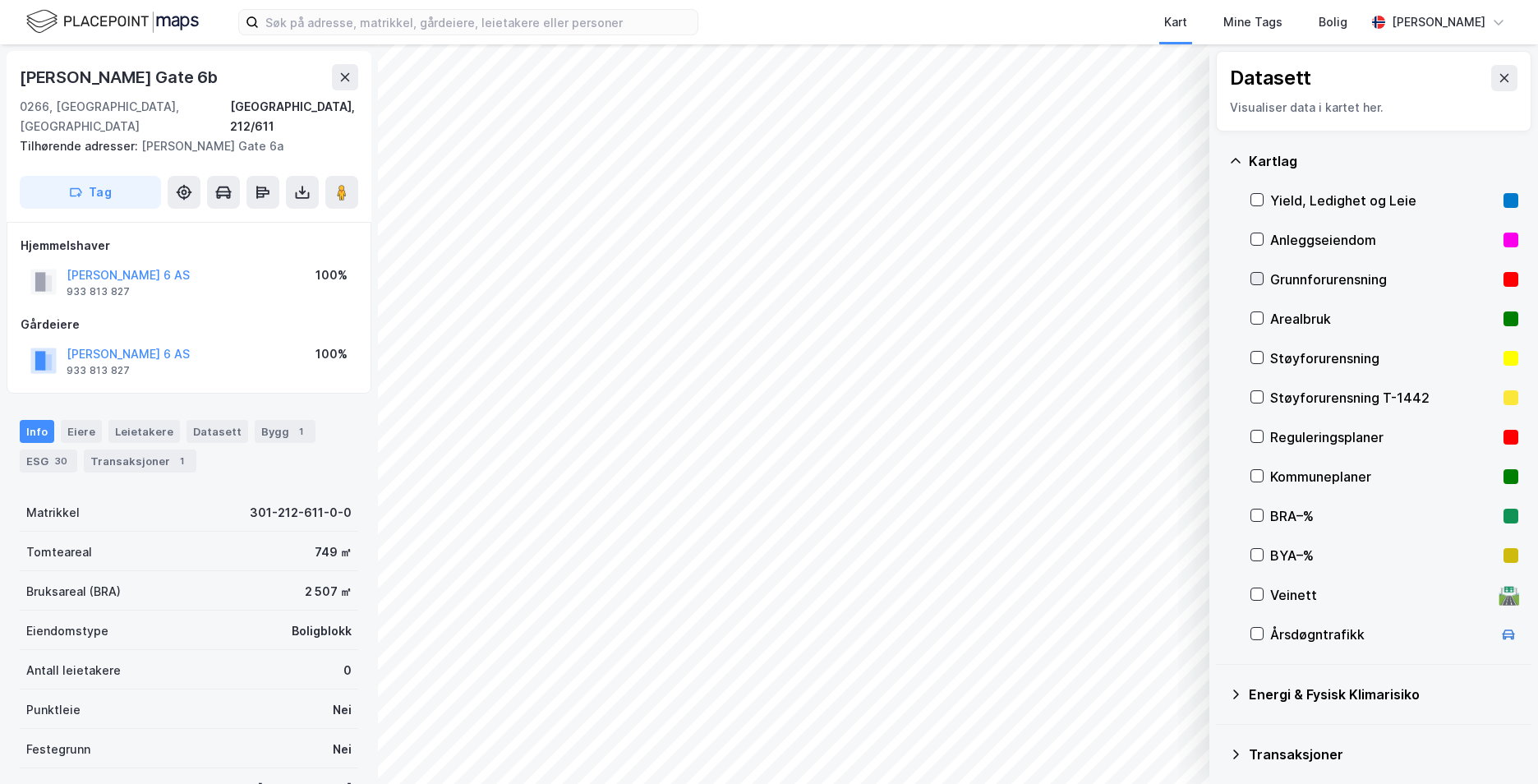
click at [1258, 276] on icon at bounding box center [1257, 278] width 11 height 11
click at [1231, 157] on icon at bounding box center [1236, 161] width 13 height 13
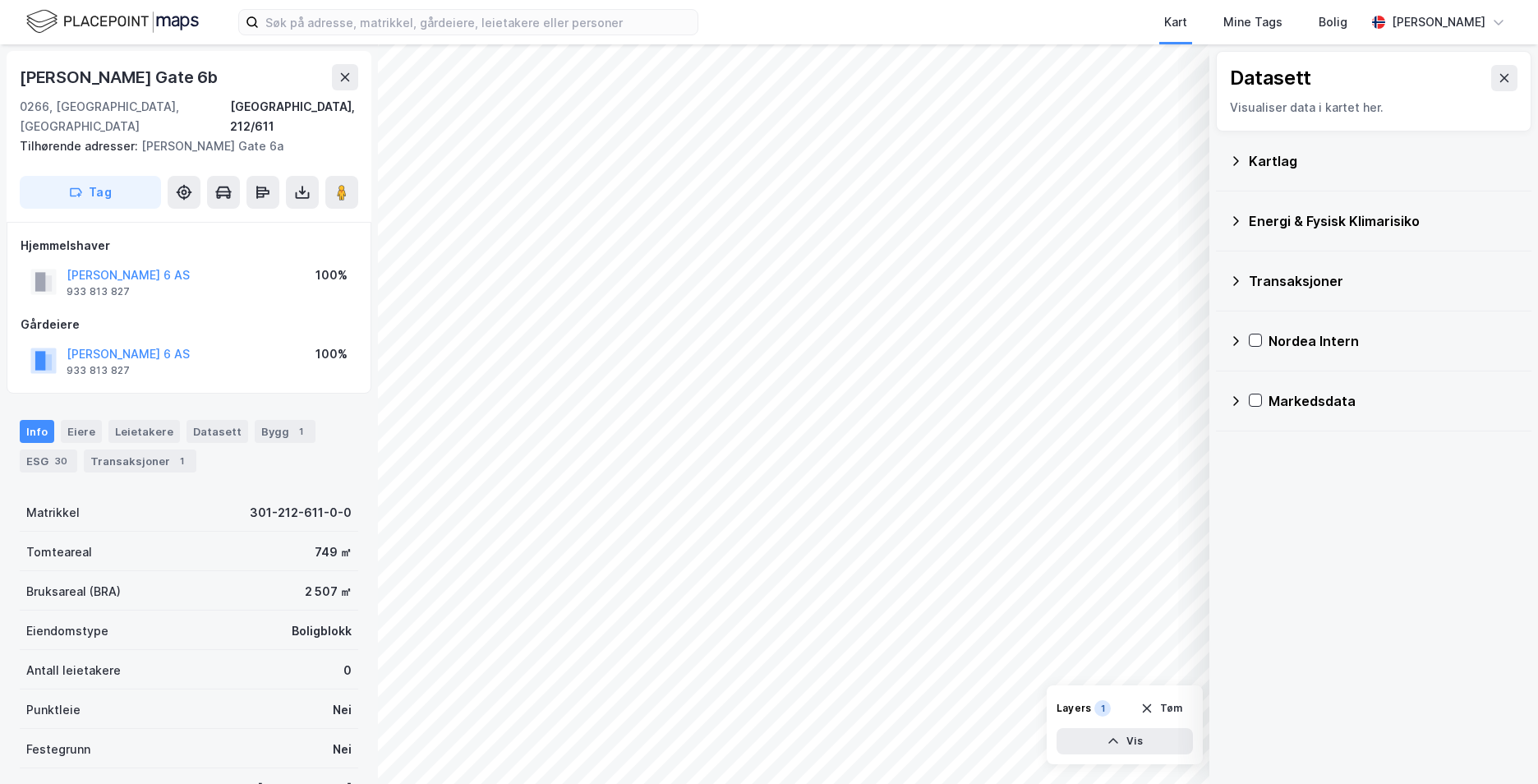
click at [1236, 219] on icon at bounding box center [1236, 220] width 6 height 10
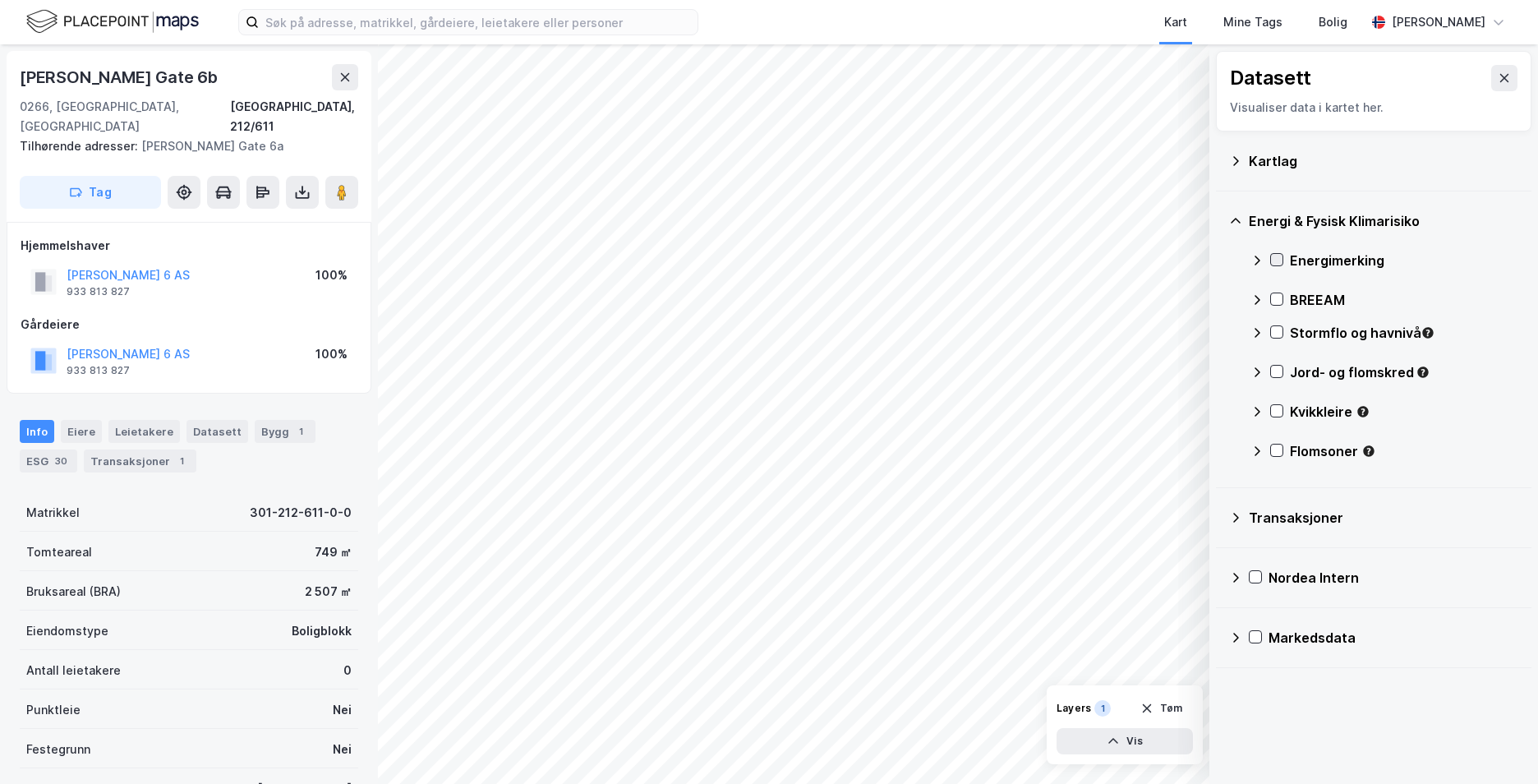
click at [1273, 258] on icon at bounding box center [1276, 259] width 11 height 11
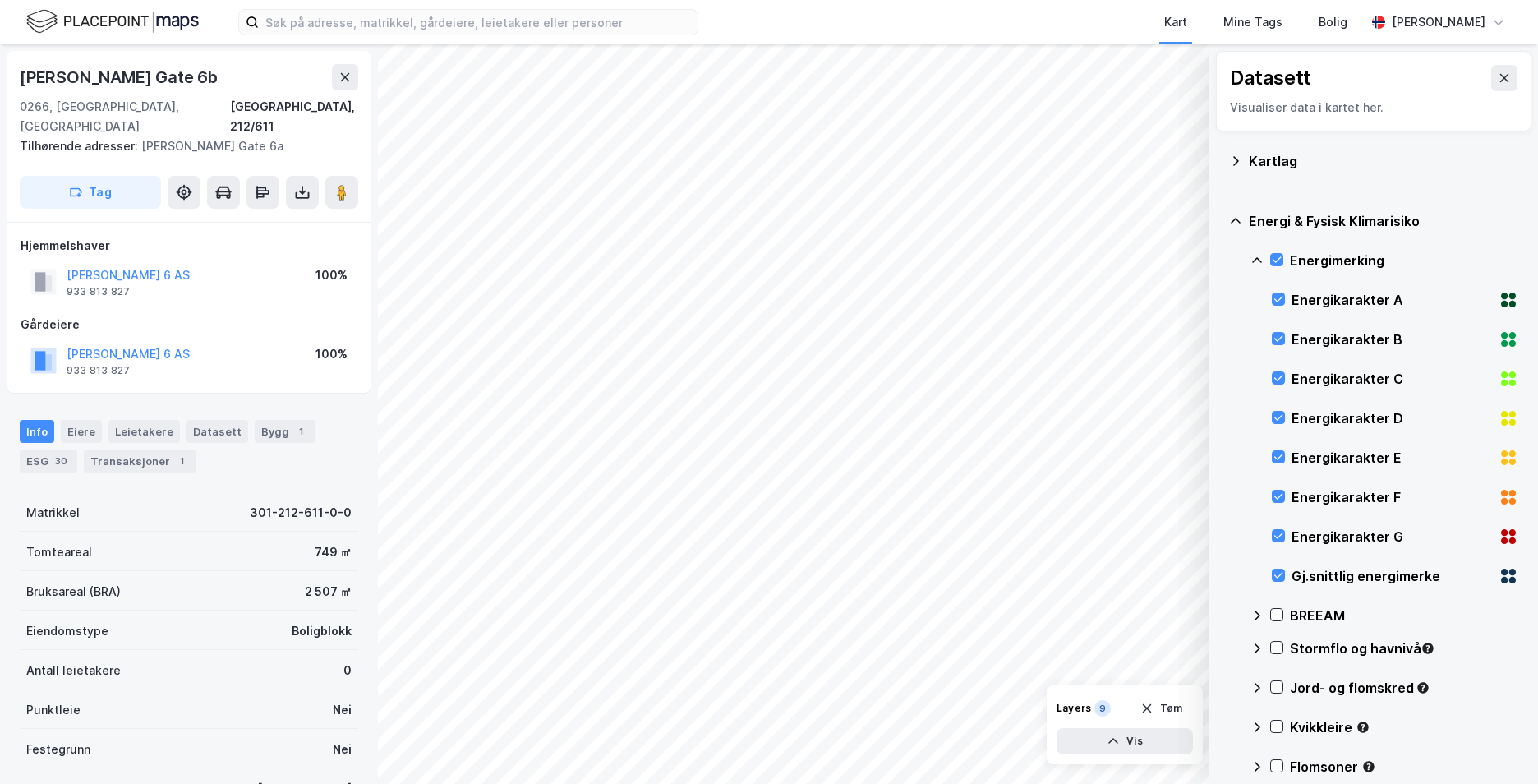
click at [1261, 255] on icon at bounding box center [1257, 260] width 13 height 13
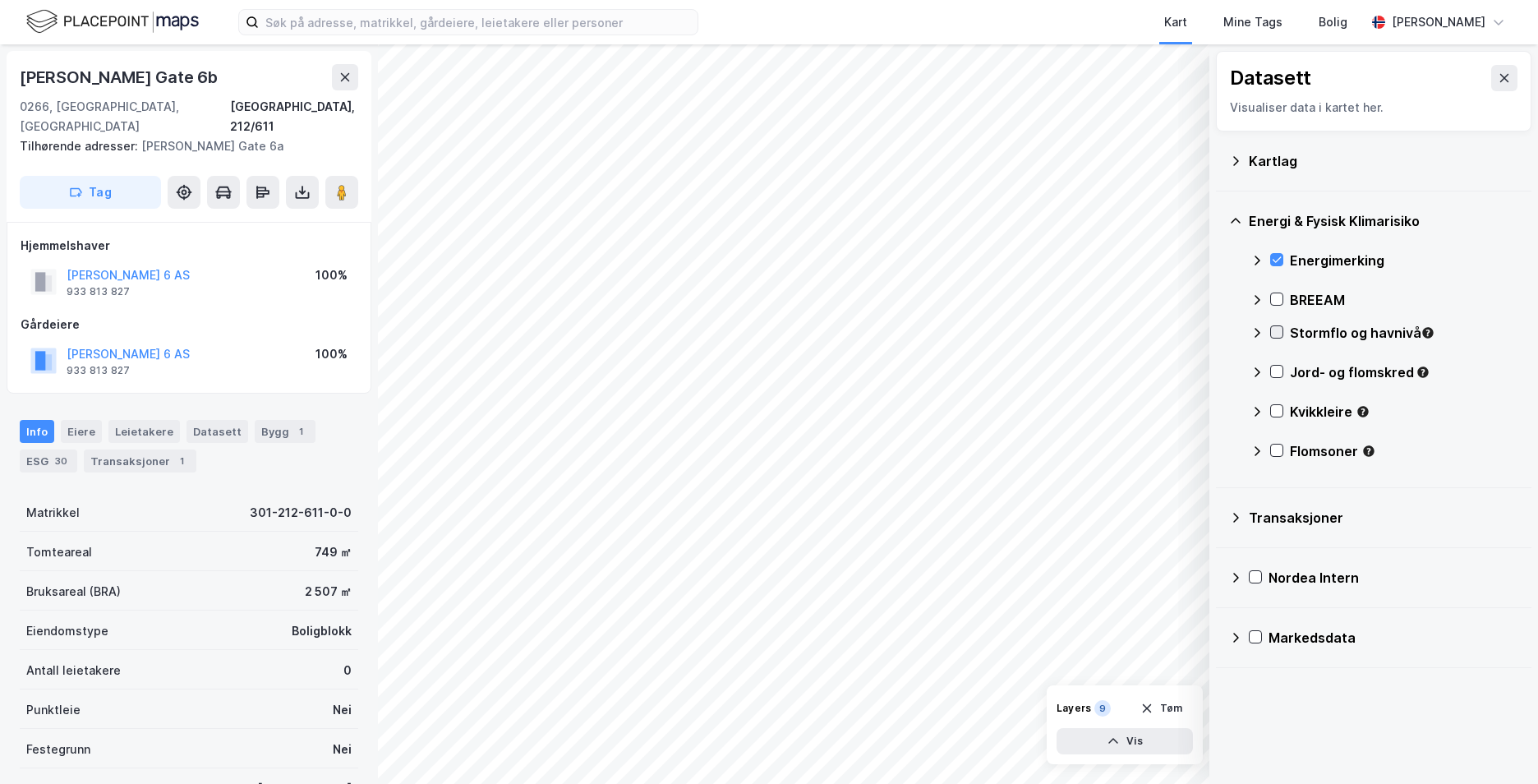
click at [1274, 327] on icon at bounding box center [1276, 332] width 11 height 11
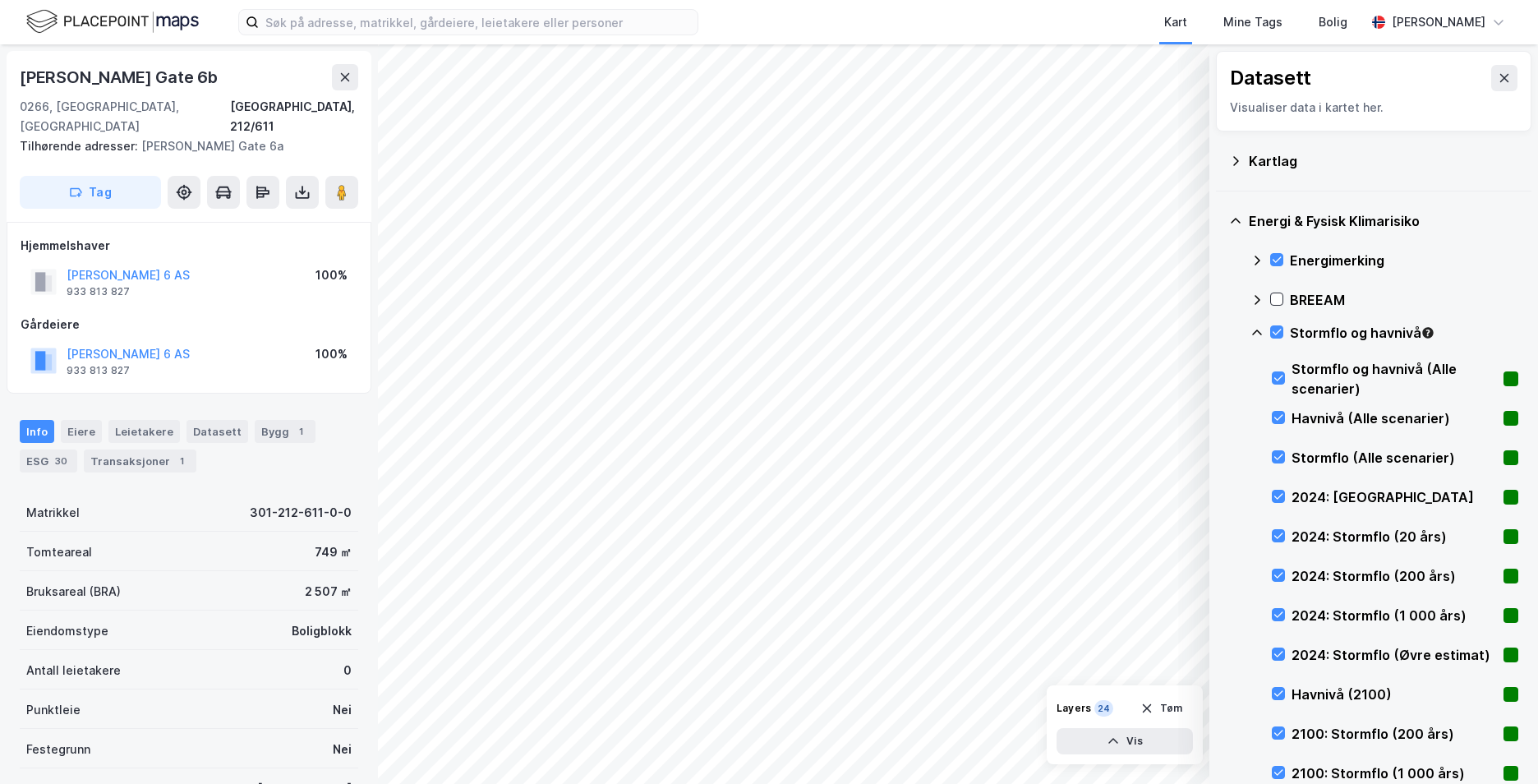
click at [1256, 332] on icon at bounding box center [1257, 332] width 13 height 13
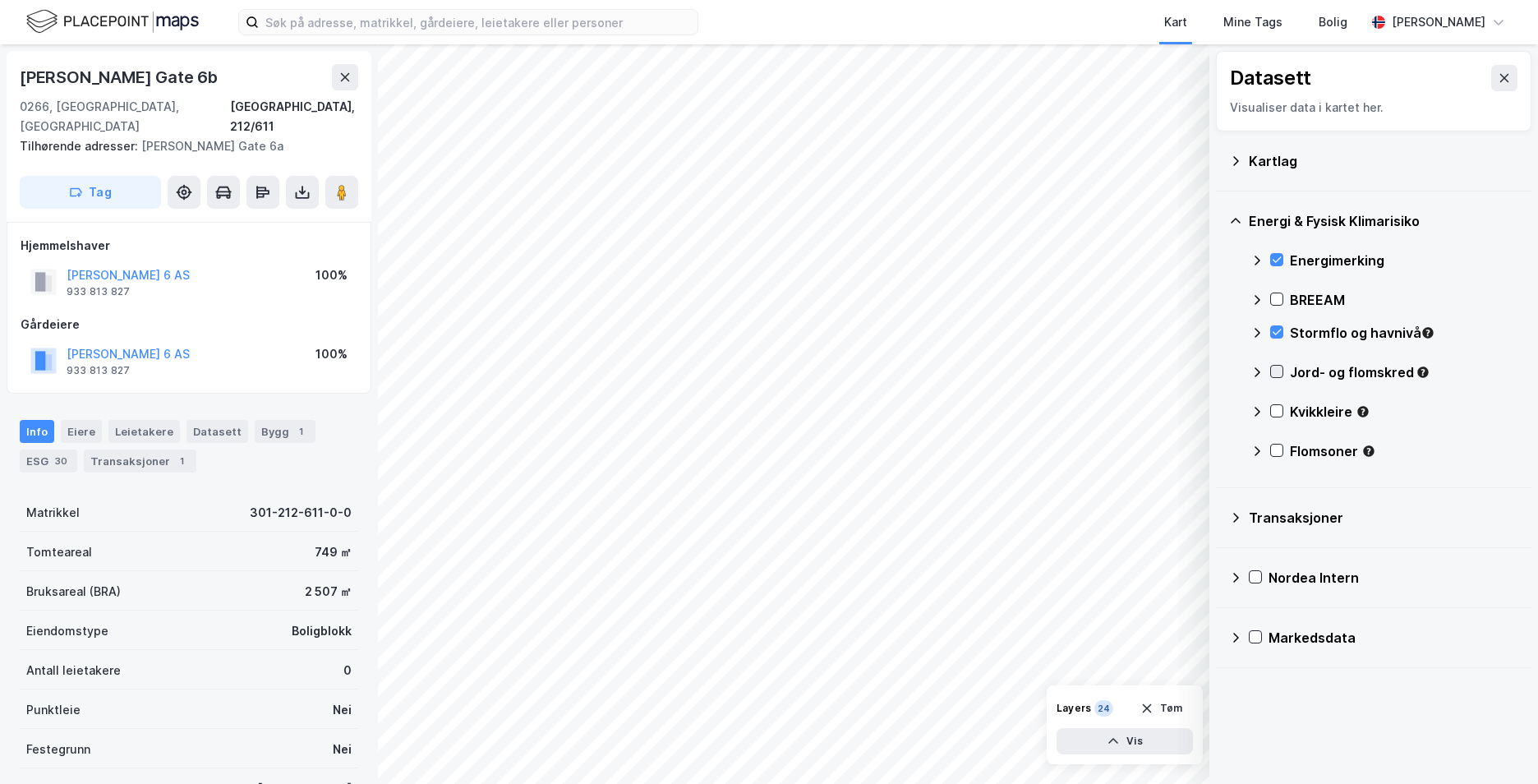
click at [1275, 369] on icon at bounding box center [1276, 371] width 11 height 11
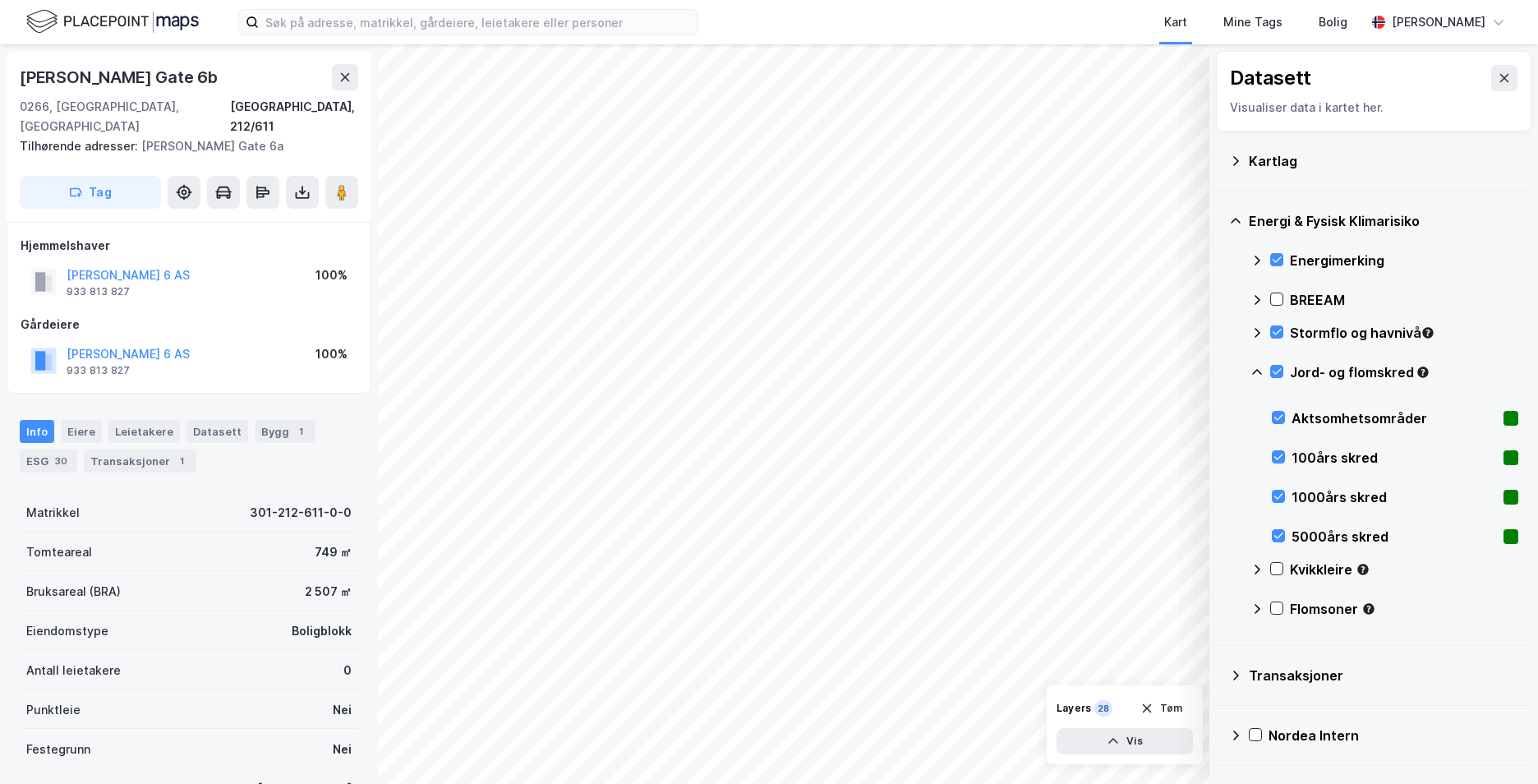
click at [1260, 366] on icon at bounding box center [1257, 372] width 13 height 13
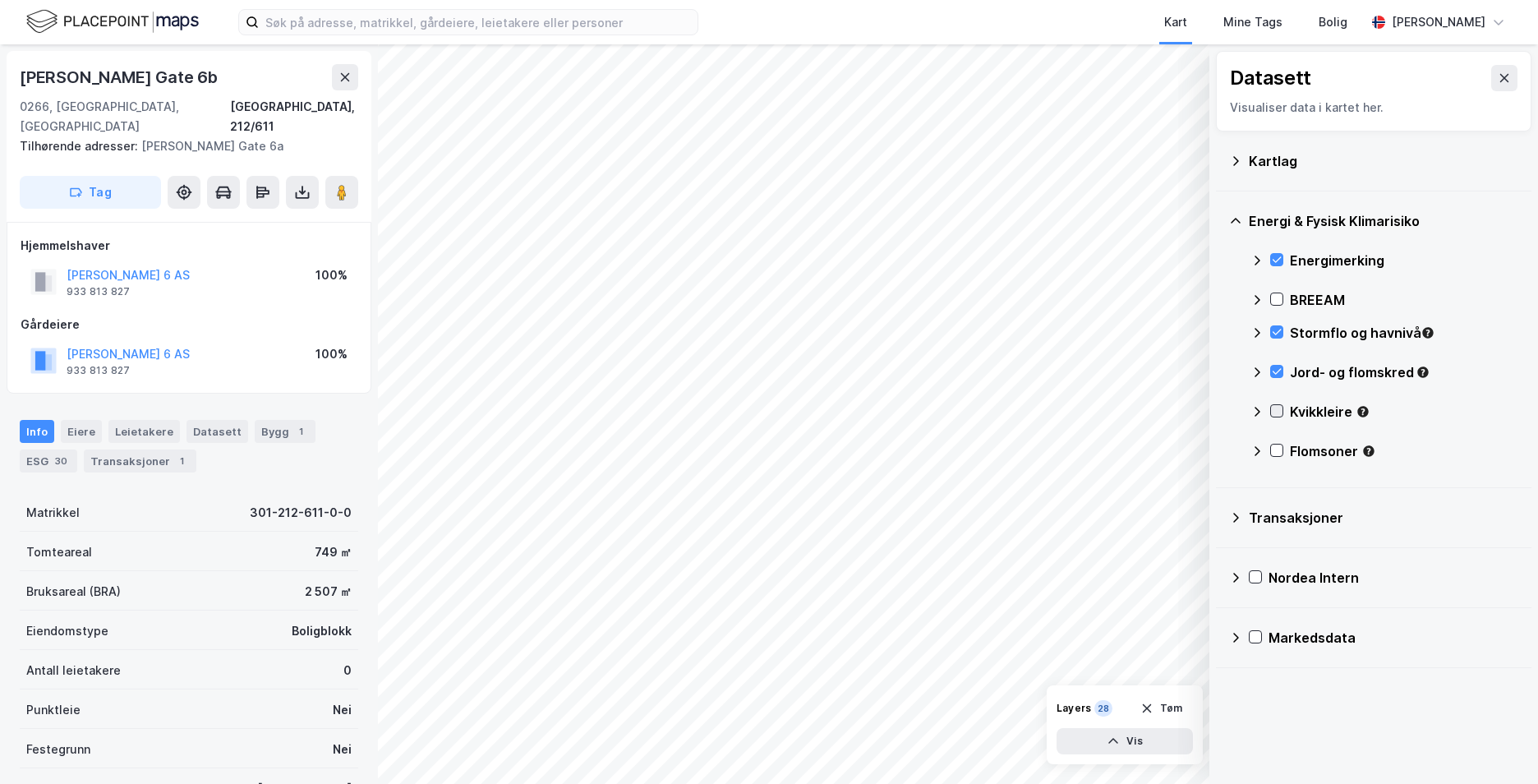
click at [1275, 412] on icon at bounding box center [1276, 410] width 11 height 11
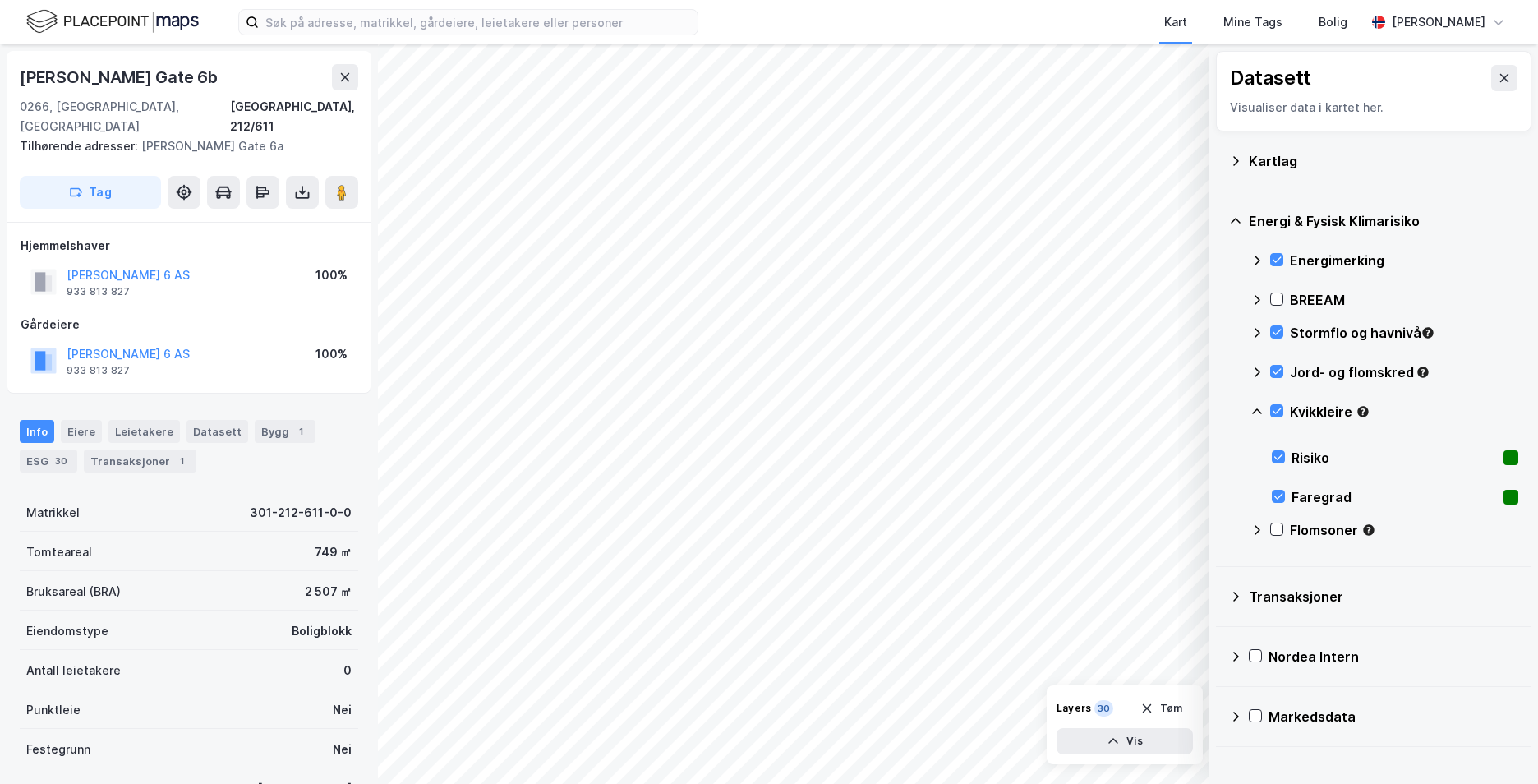
click at [1256, 407] on icon at bounding box center [1257, 411] width 13 height 13
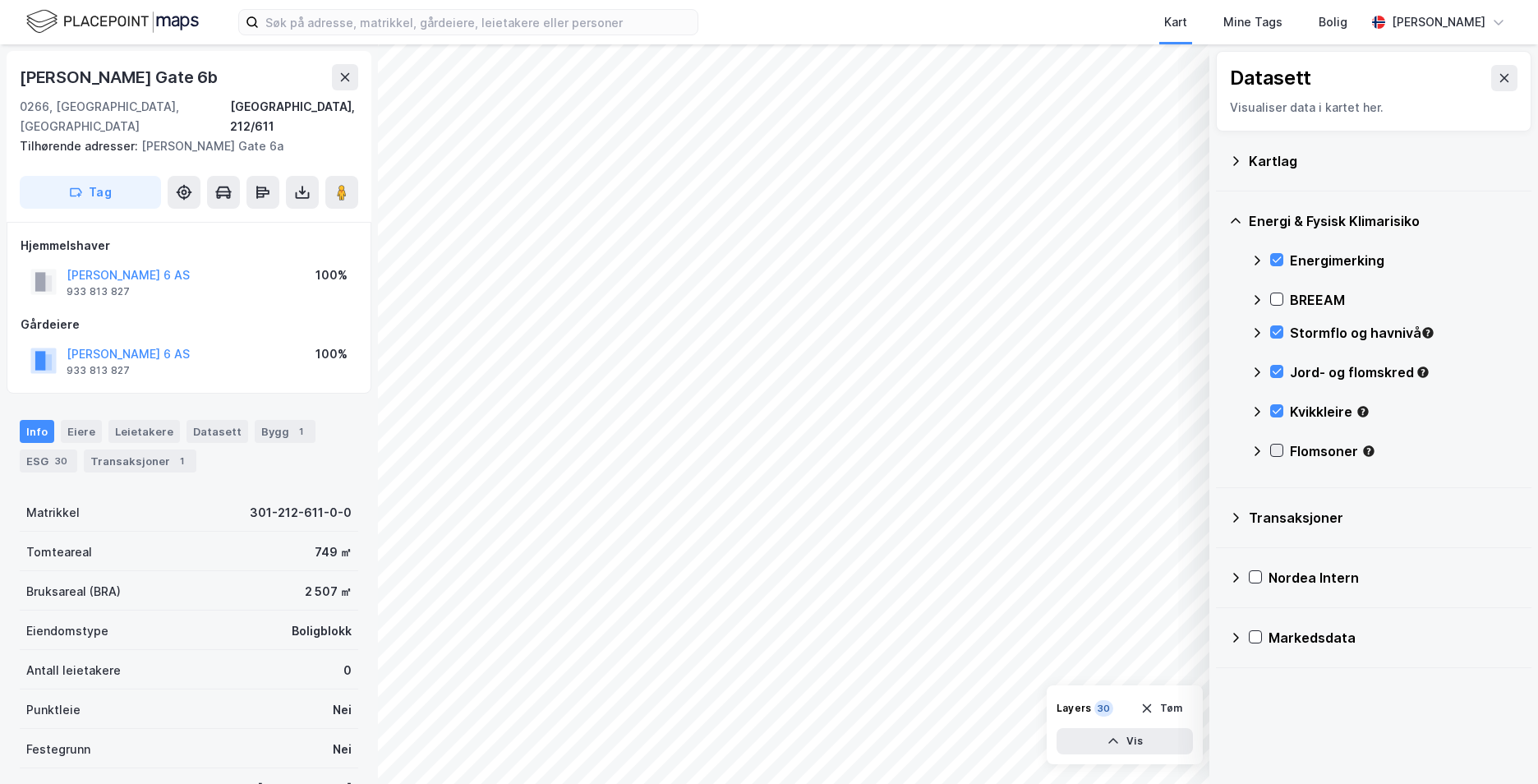
click at [1278, 450] on icon at bounding box center [1276, 450] width 11 height 11
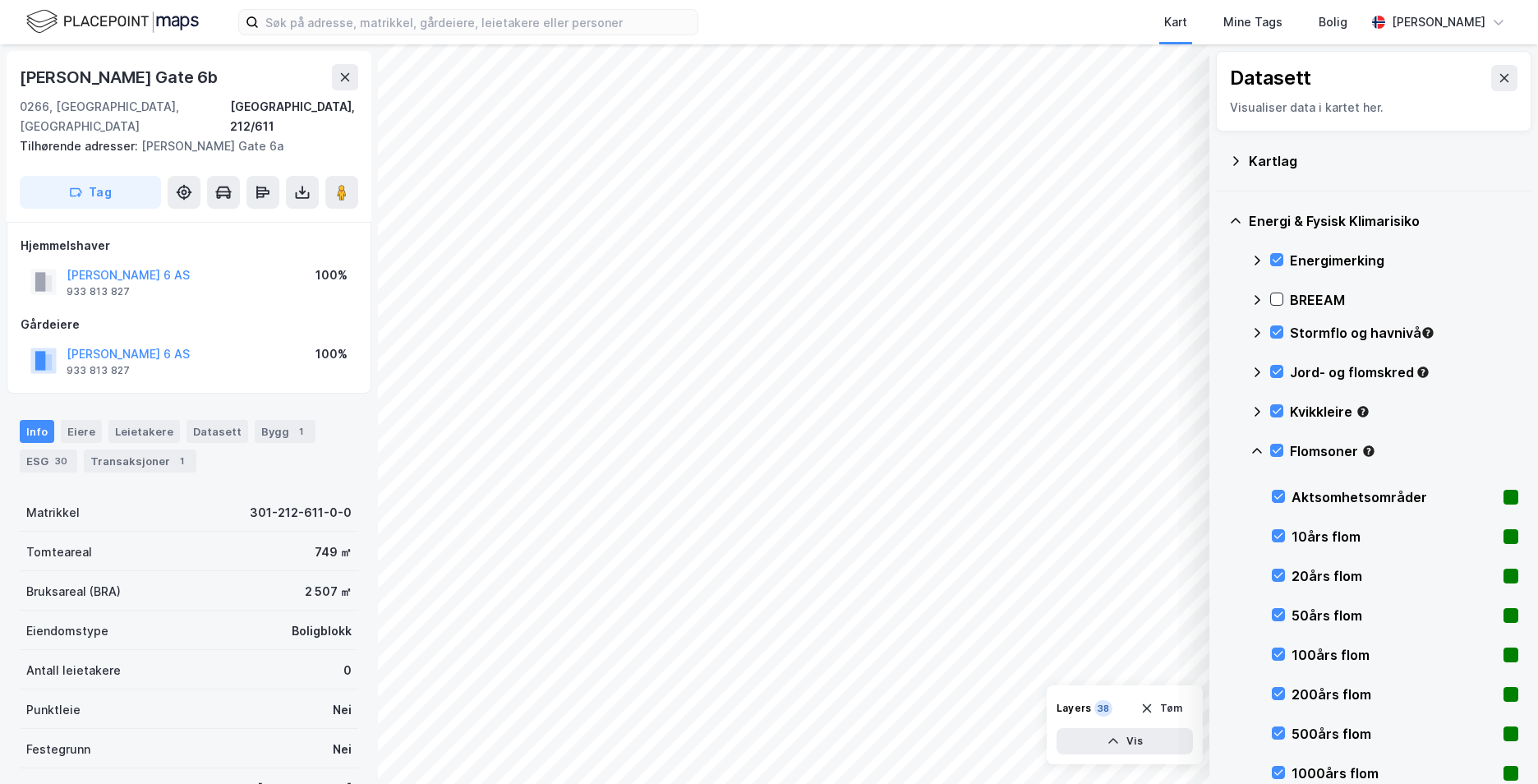
click at [1256, 450] on icon at bounding box center [1257, 451] width 13 height 13
